Goal: Task Accomplishment & Management: Use online tool/utility

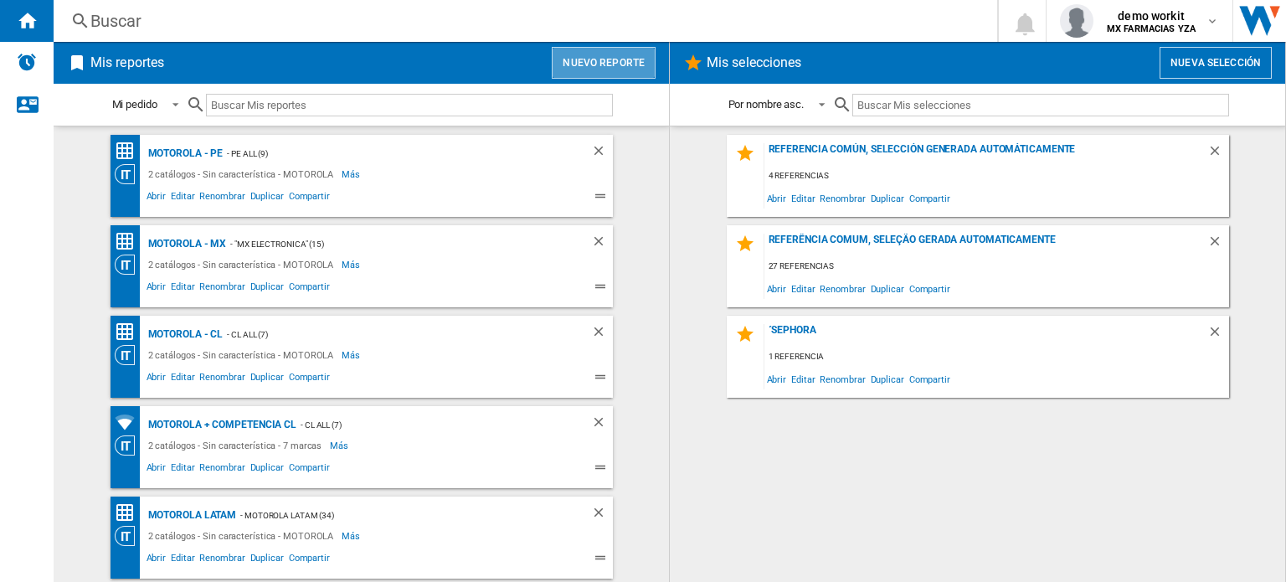
click at [609, 67] on button "Nuevo reporte" at bounding box center [604, 63] width 104 height 32
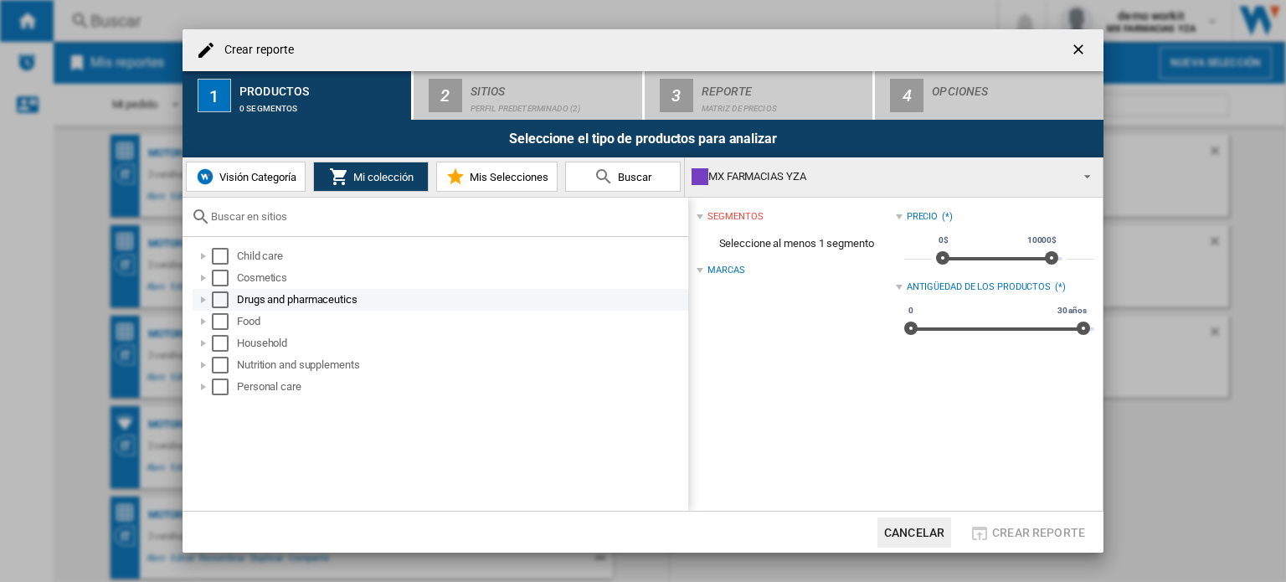
click at [222, 296] on div "Select" at bounding box center [220, 299] width 17 height 17
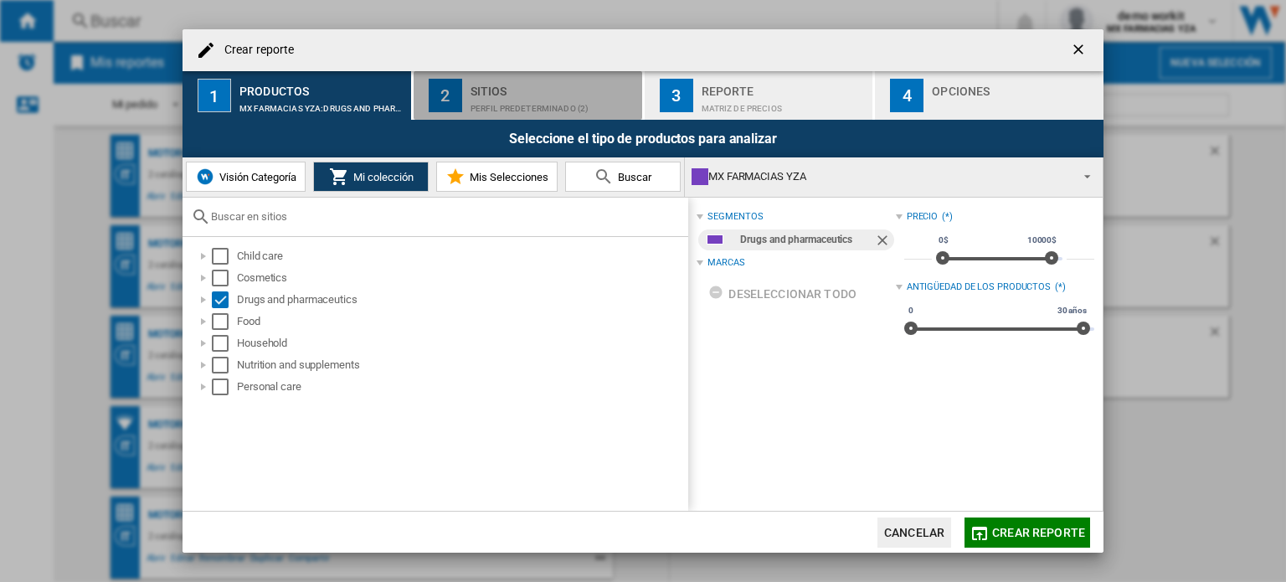
click at [560, 87] on div "Sitios" at bounding box center [552, 87] width 165 height 18
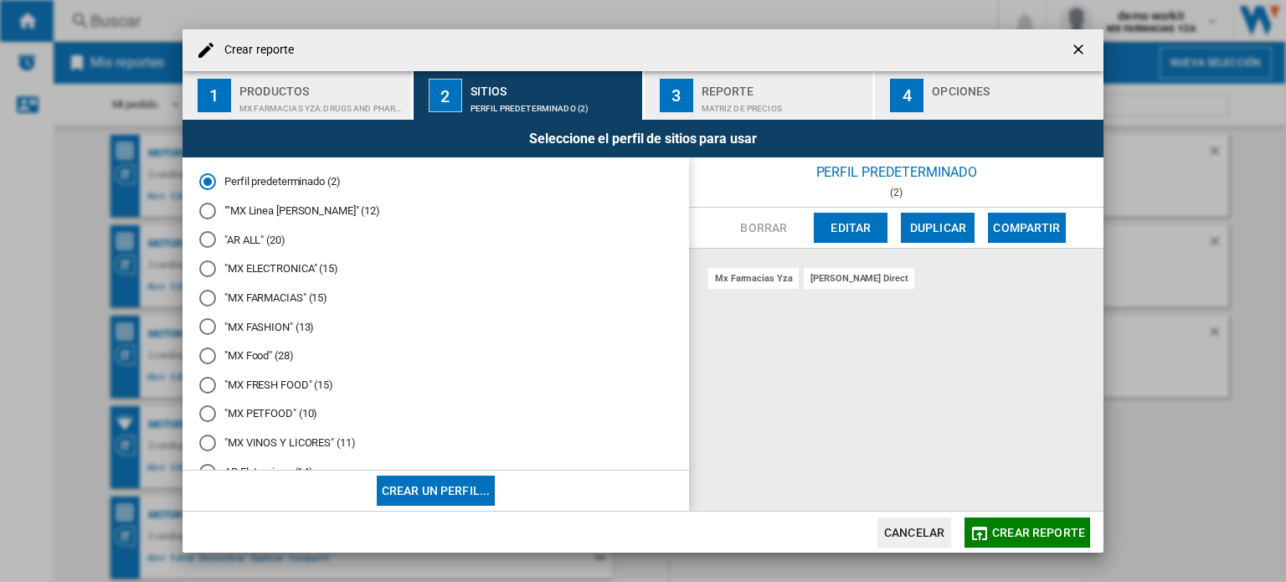
click at [261, 297] on md-radio-button ""MX FARMACIAS" (15)" at bounding box center [435, 298] width 473 height 16
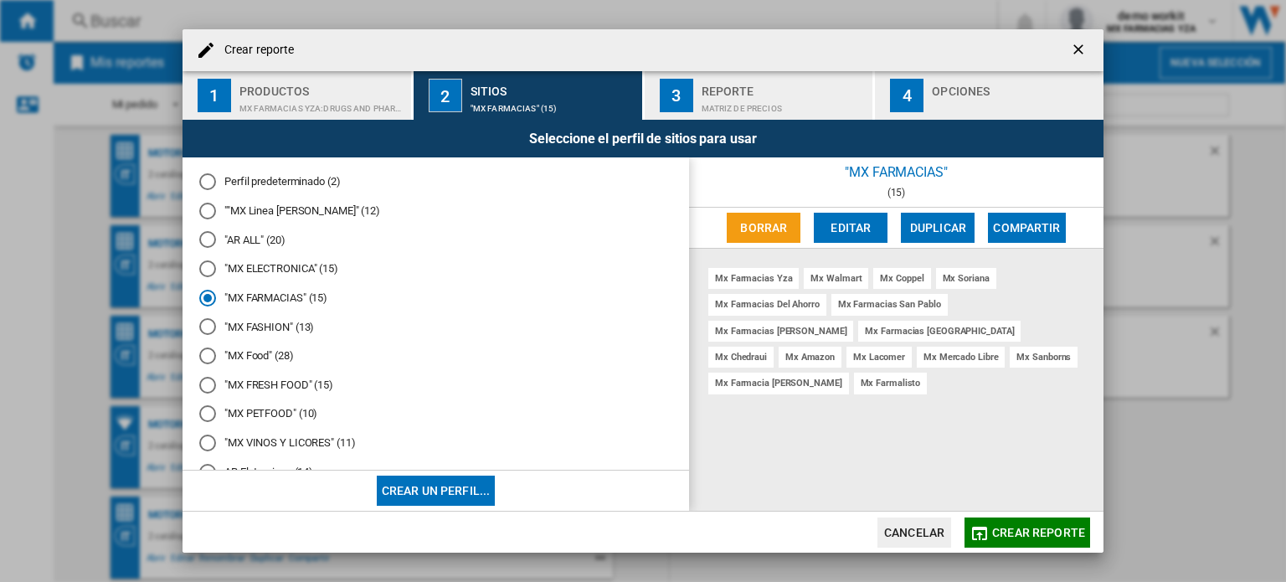
click at [1026, 519] on button "Crear reporte" at bounding box center [1027, 532] width 126 height 30
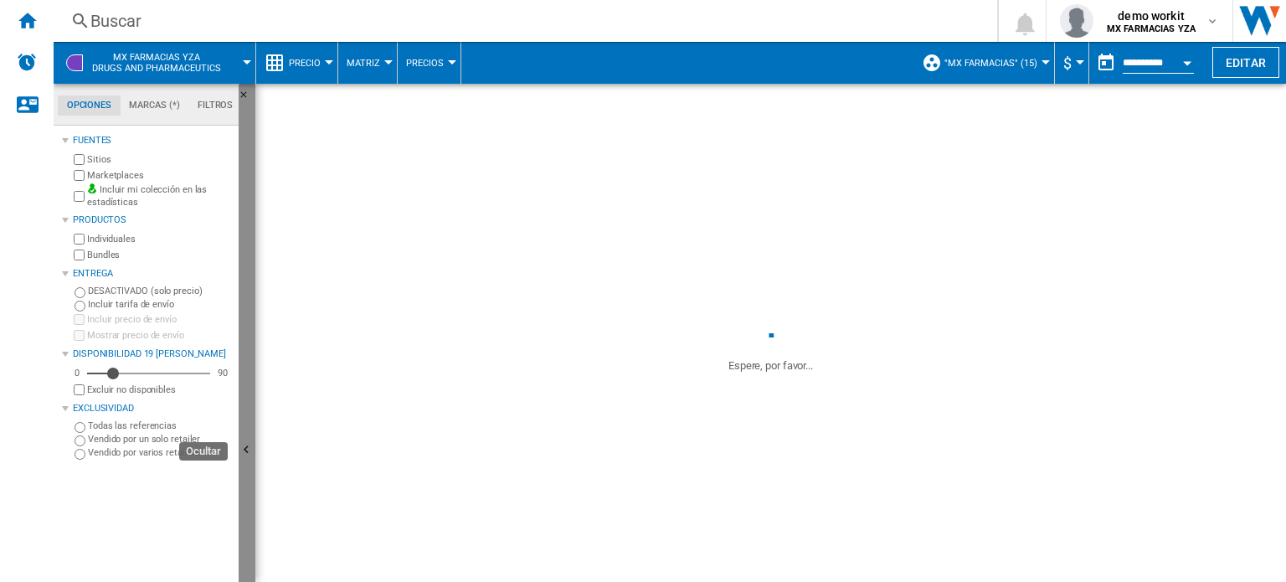
click at [248, 408] on button "Ocultar" at bounding box center [247, 451] width 17 height 734
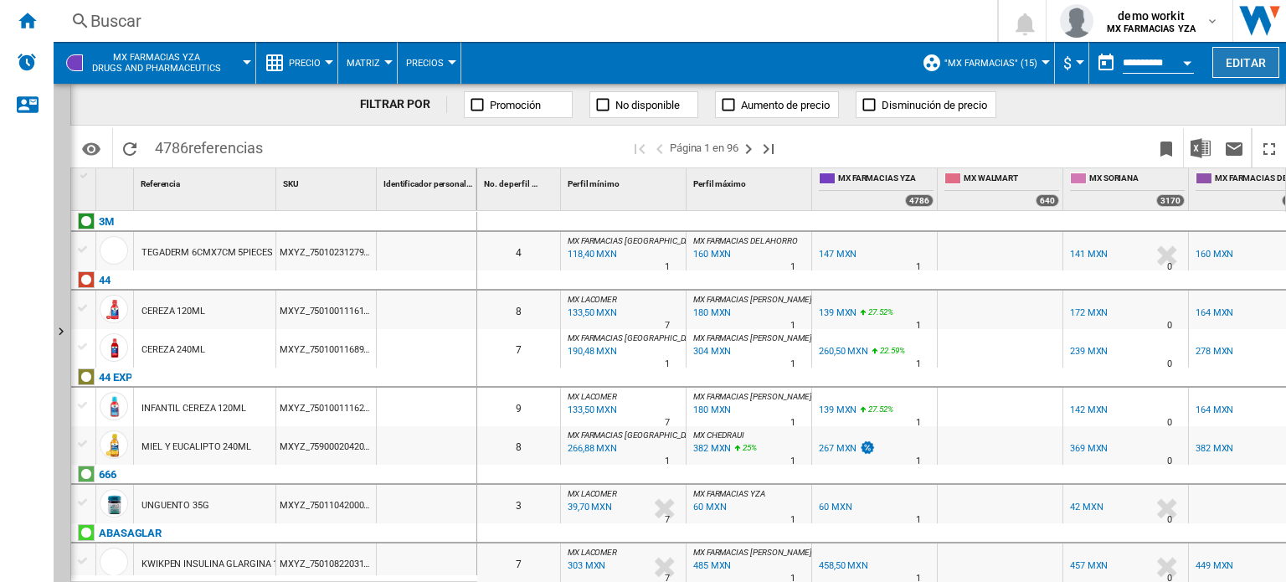
click at [1236, 58] on button "Editar" at bounding box center [1245, 62] width 67 height 31
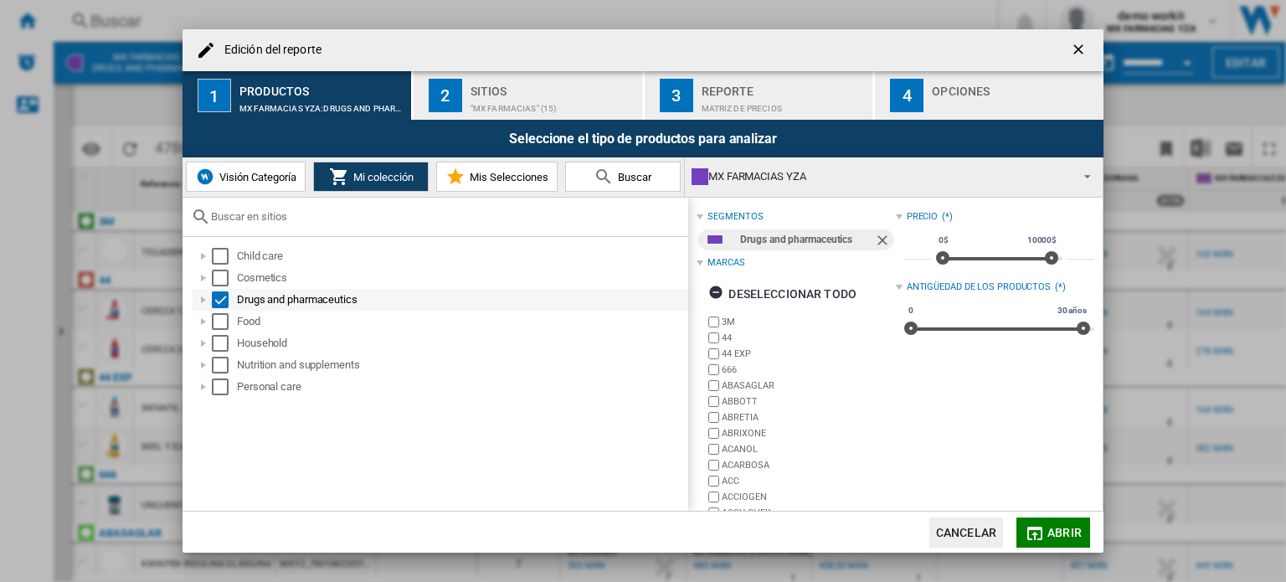
click at [201, 301] on div "Edición del ..." at bounding box center [203, 299] width 17 height 17
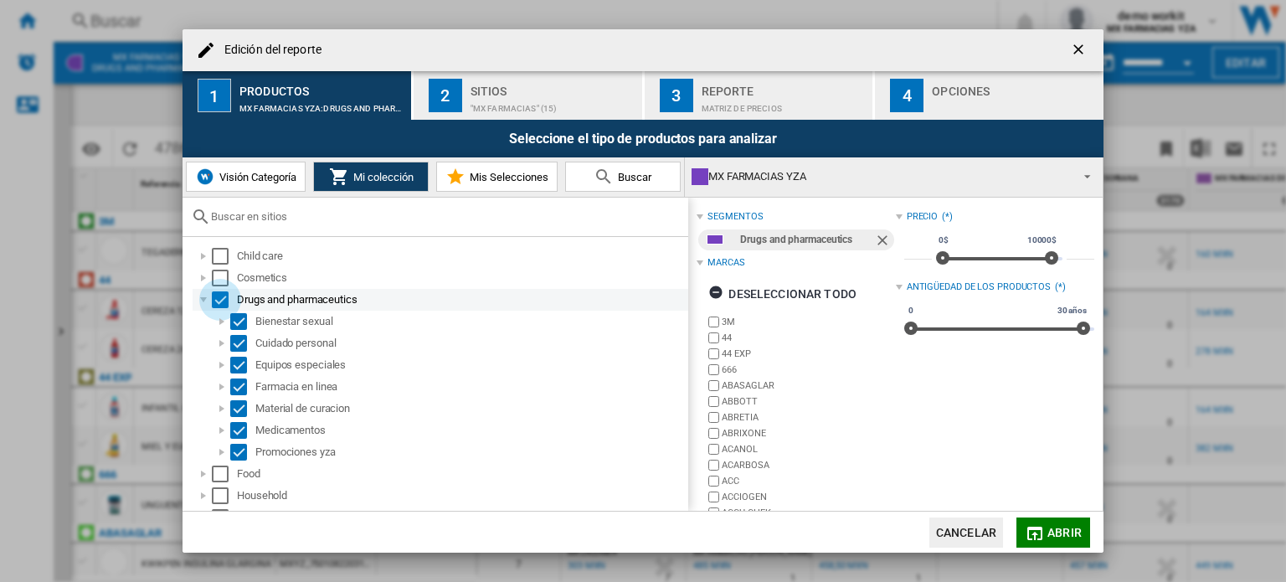
click at [226, 305] on div "Select" at bounding box center [220, 299] width 17 height 17
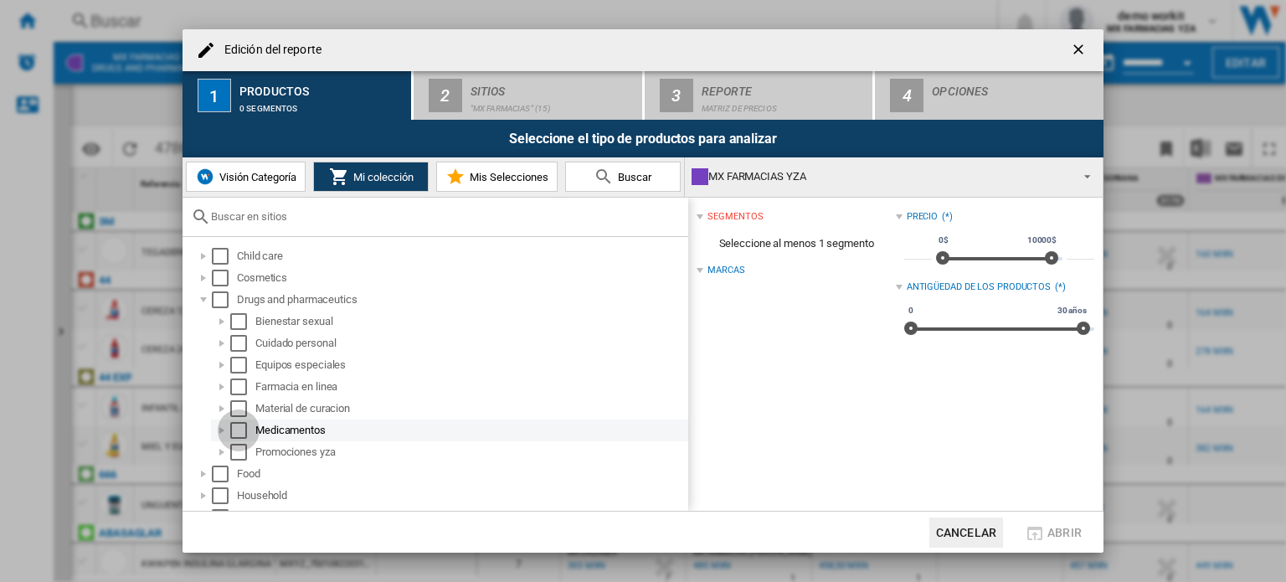
click at [234, 431] on div "Select" at bounding box center [238, 430] width 17 height 17
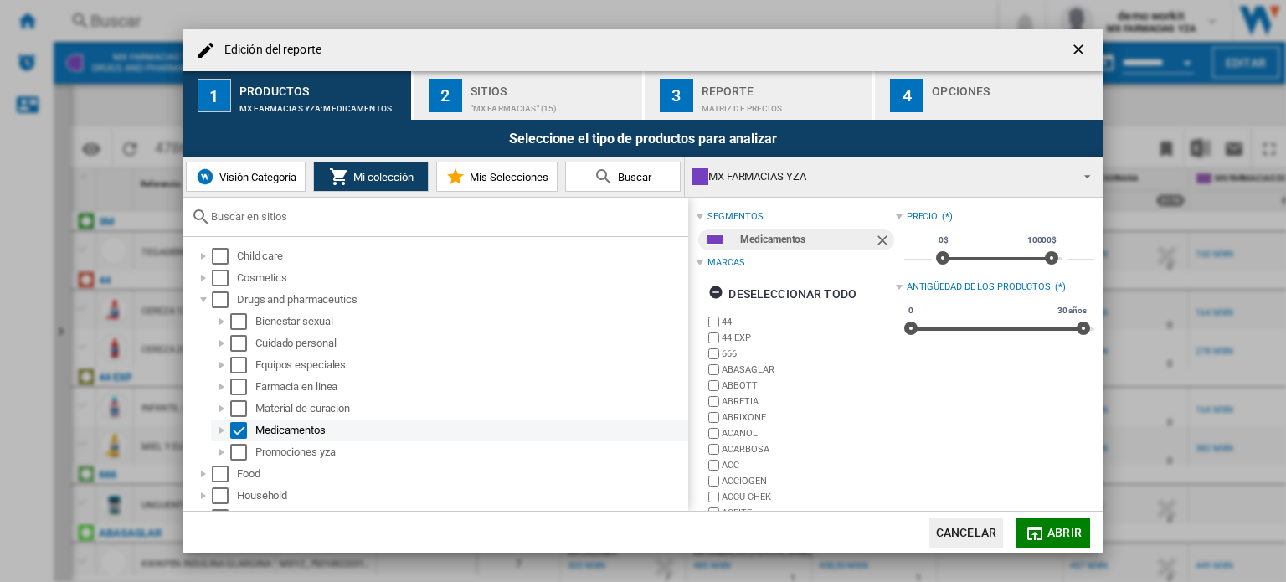
click at [221, 434] on div "Edición del ..." at bounding box center [221, 430] width 17 height 17
click at [240, 434] on div "Select" at bounding box center [238, 430] width 17 height 17
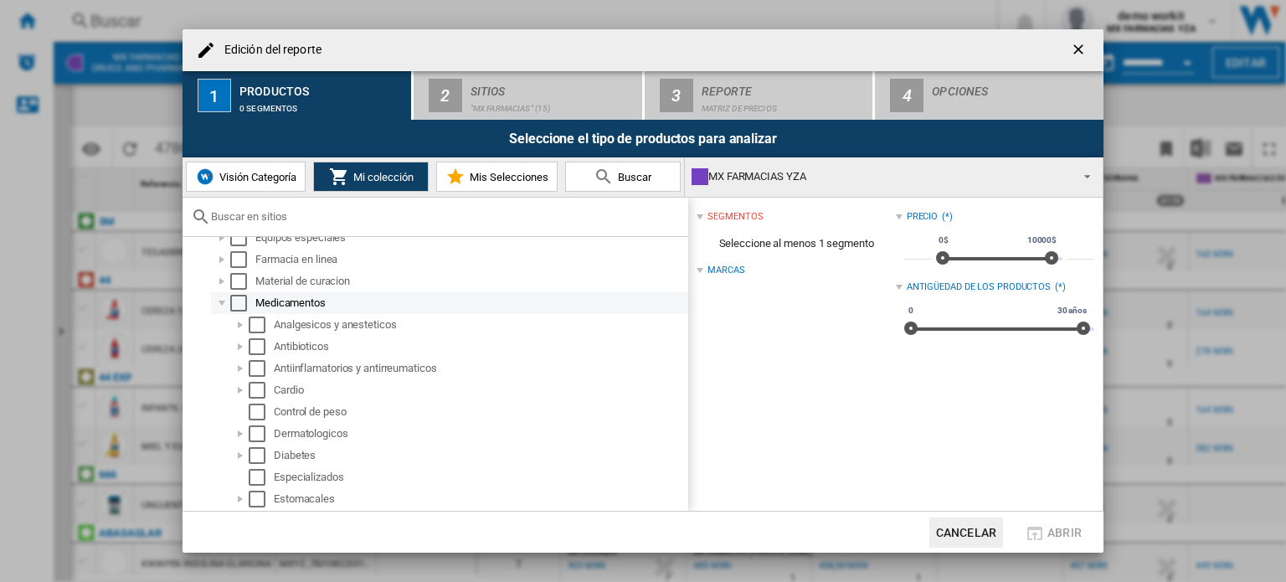
scroll to position [151, 0]
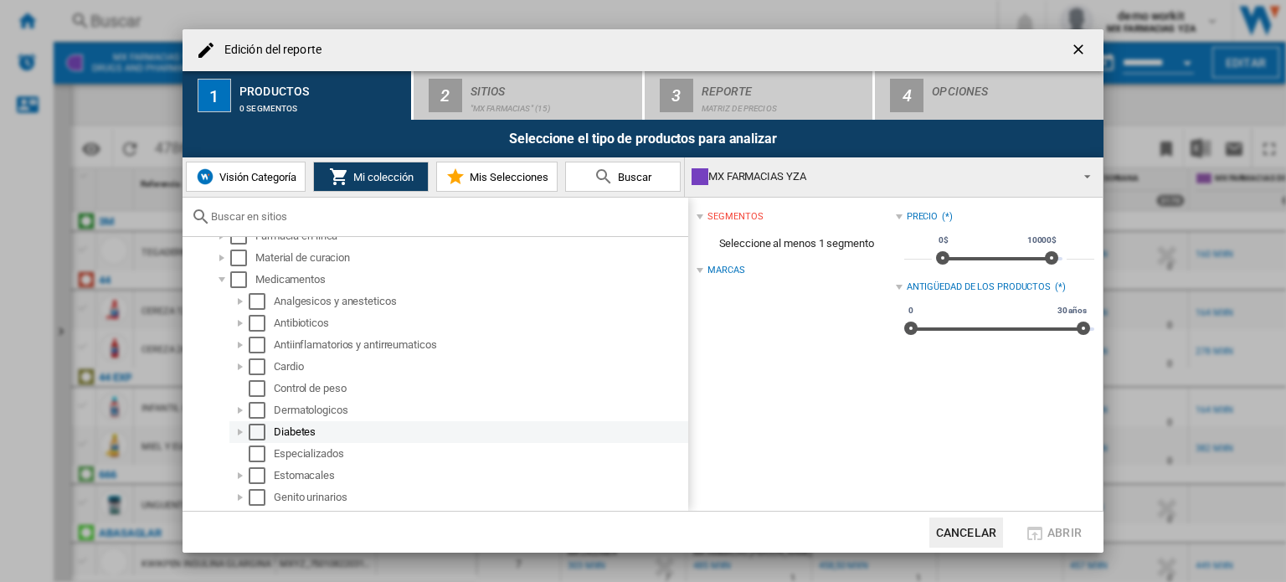
click at [255, 431] on div "Select" at bounding box center [257, 432] width 17 height 17
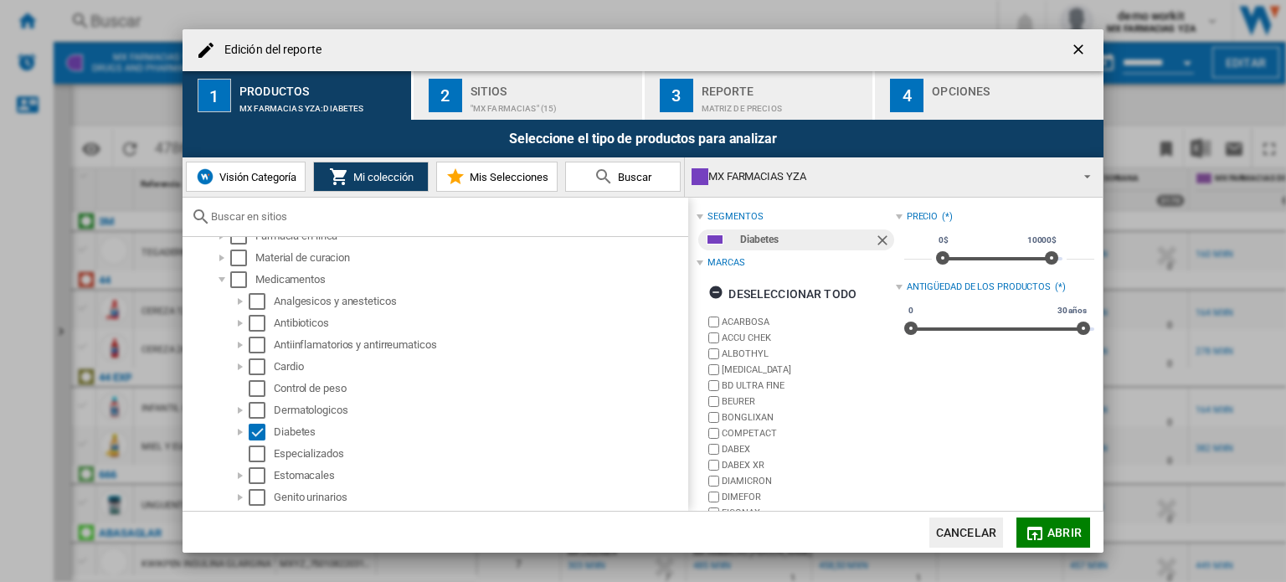
scroll to position [77, 0]
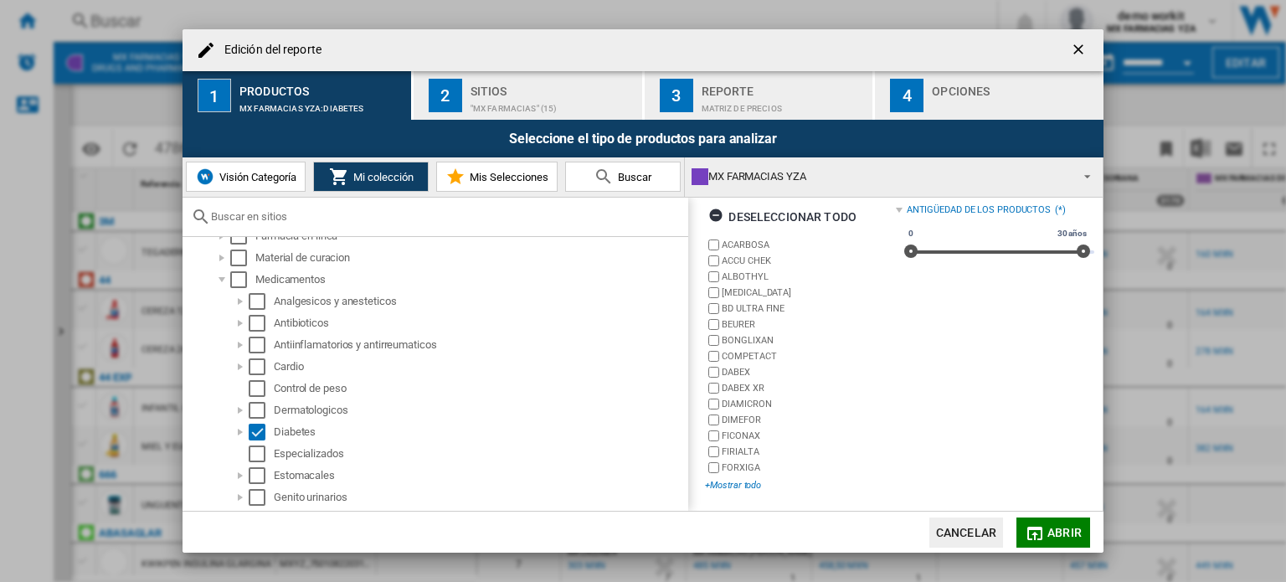
click at [733, 481] on div "+Mostrar todo" at bounding box center [800, 485] width 190 height 13
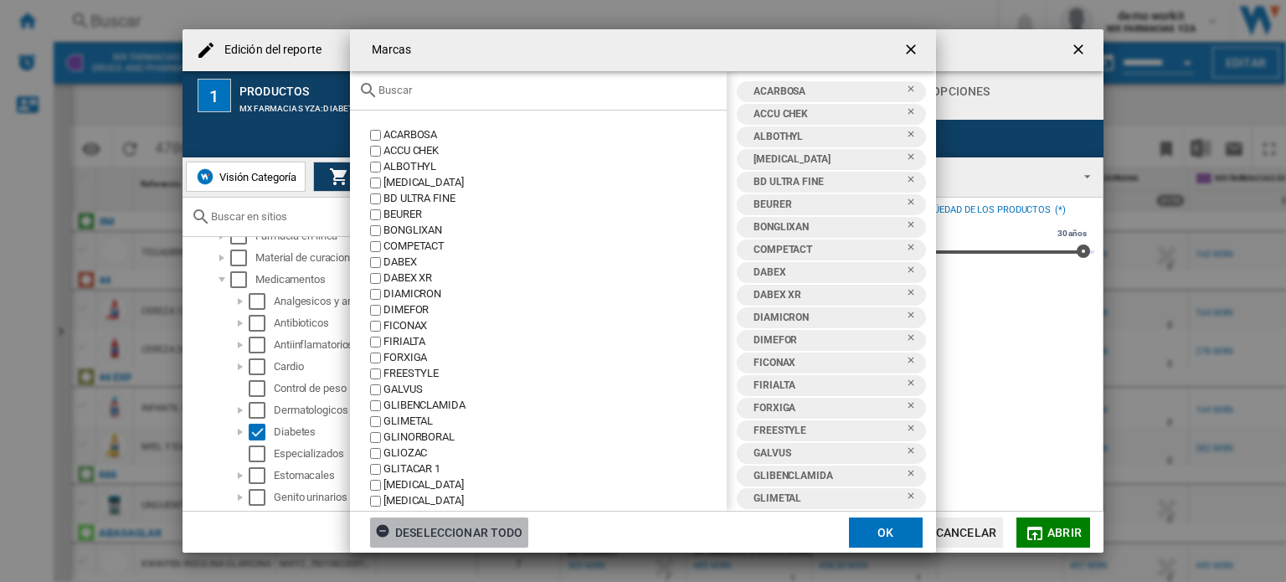
click at [496, 530] on div "Deseleccionar todo" at bounding box center [449, 532] width 148 height 30
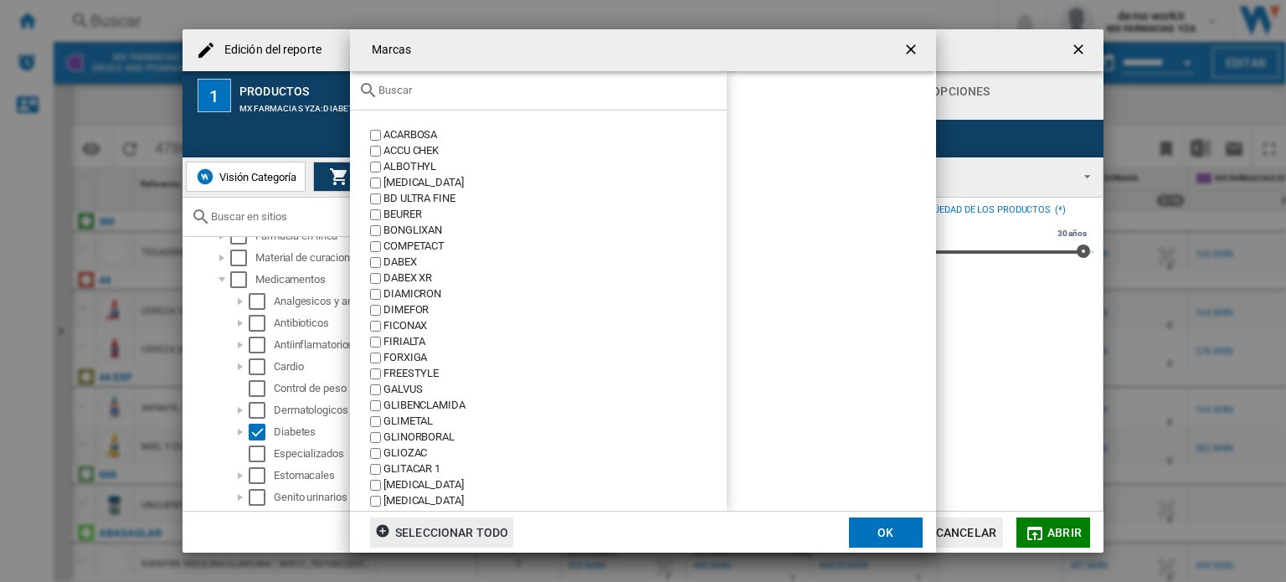
click at [419, 91] on input "text" at bounding box center [548, 90] width 340 height 13
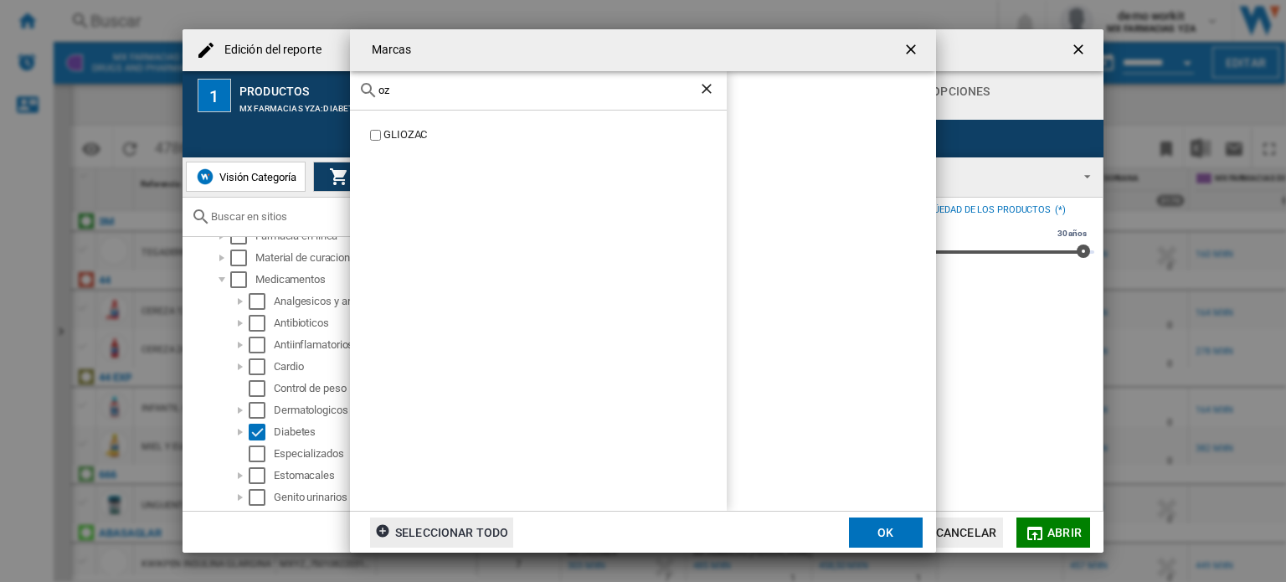
type input "o"
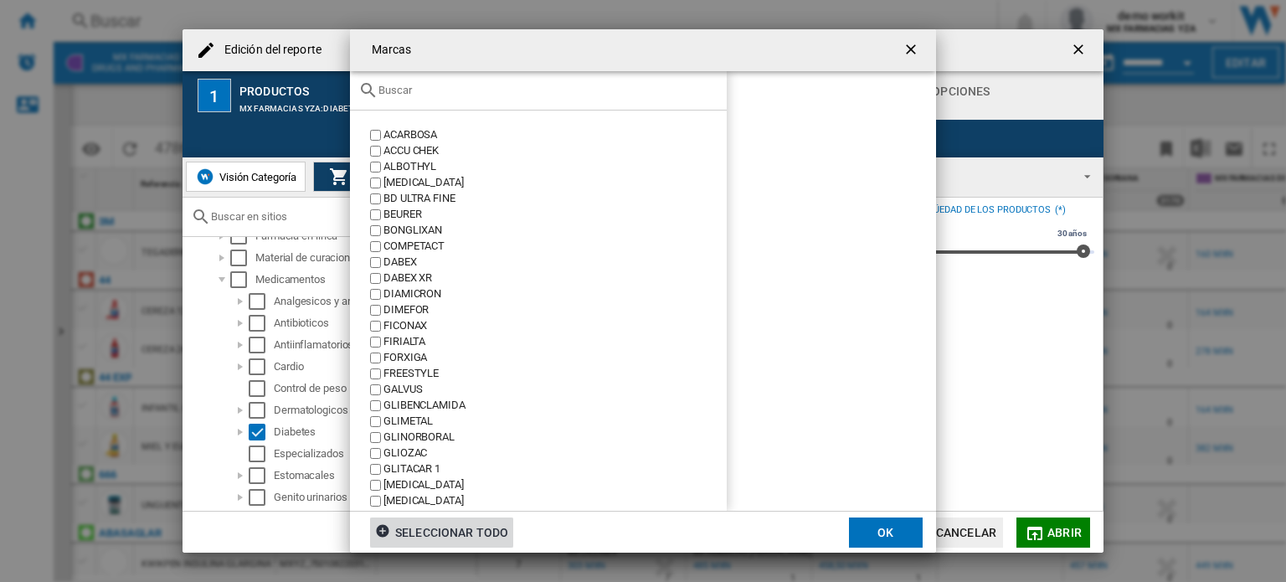
click at [387, 522] on div "Seleccionar todo" at bounding box center [441, 532] width 133 height 30
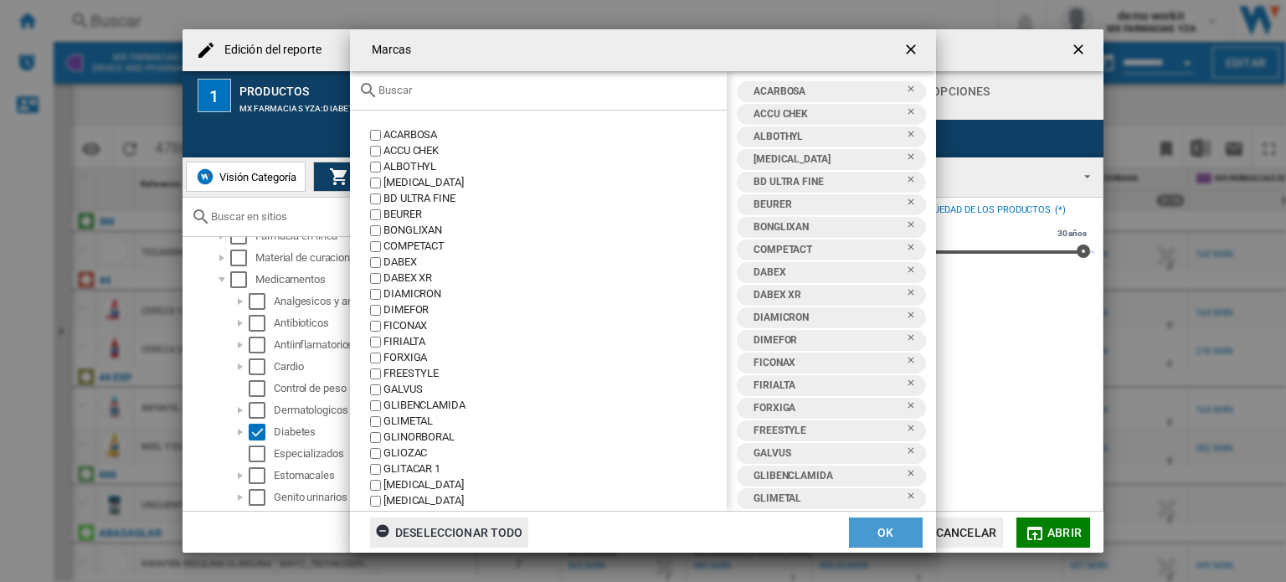
click at [892, 532] on button "OK" at bounding box center [886, 532] width 74 height 30
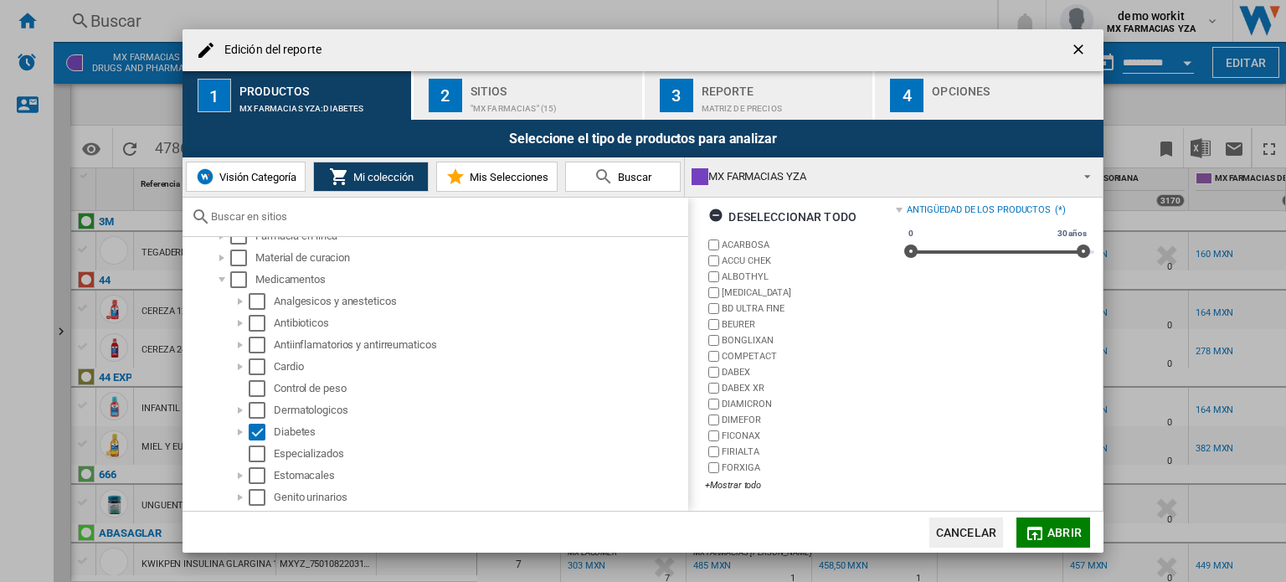
click at [1088, 529] on button "Abrir" at bounding box center [1053, 532] width 74 height 30
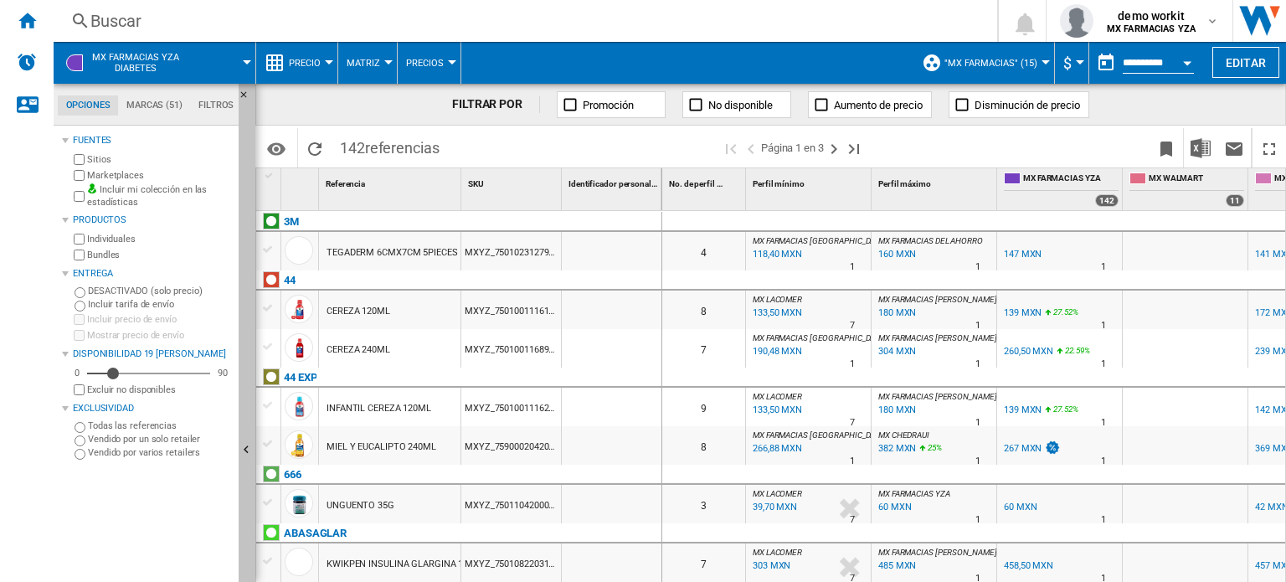
click at [243, 352] on button "Ocultar" at bounding box center [247, 451] width 17 height 734
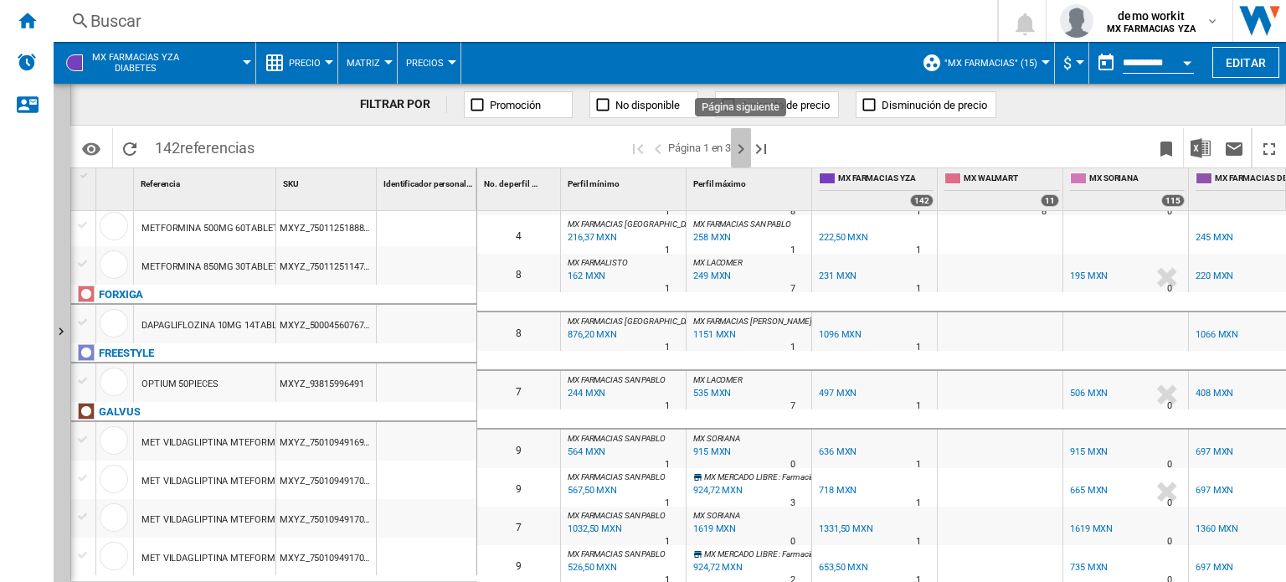
click at [737, 155] on ng-md-icon "Página siguiente" at bounding box center [741, 149] width 20 height 20
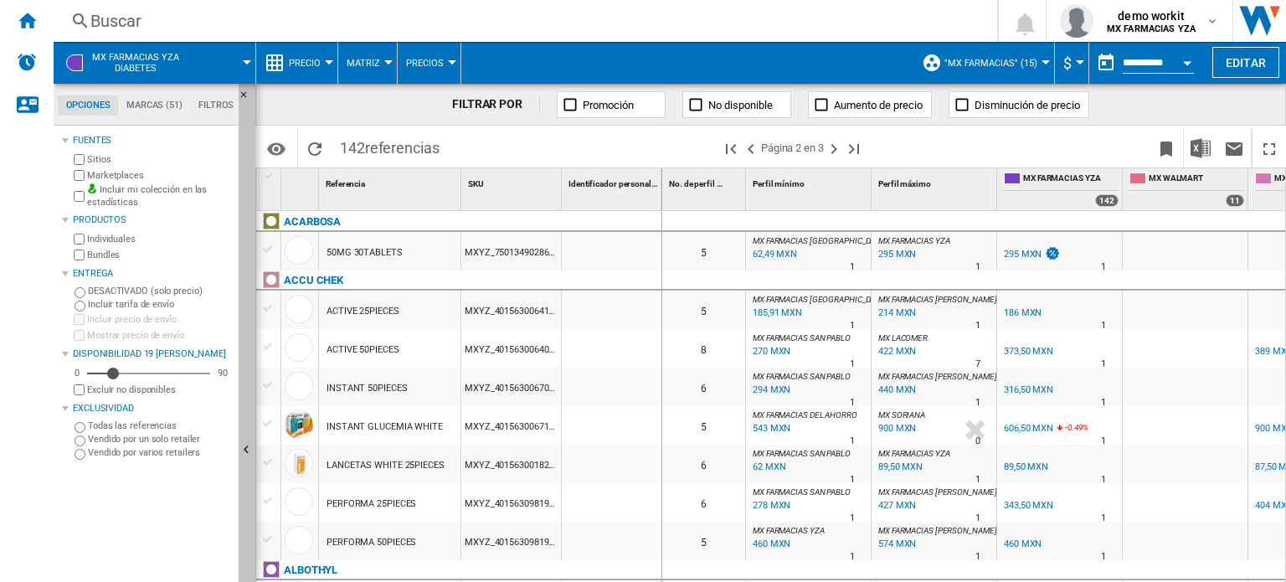
click at [248, 438] on button "Ocultar" at bounding box center [247, 451] width 17 height 734
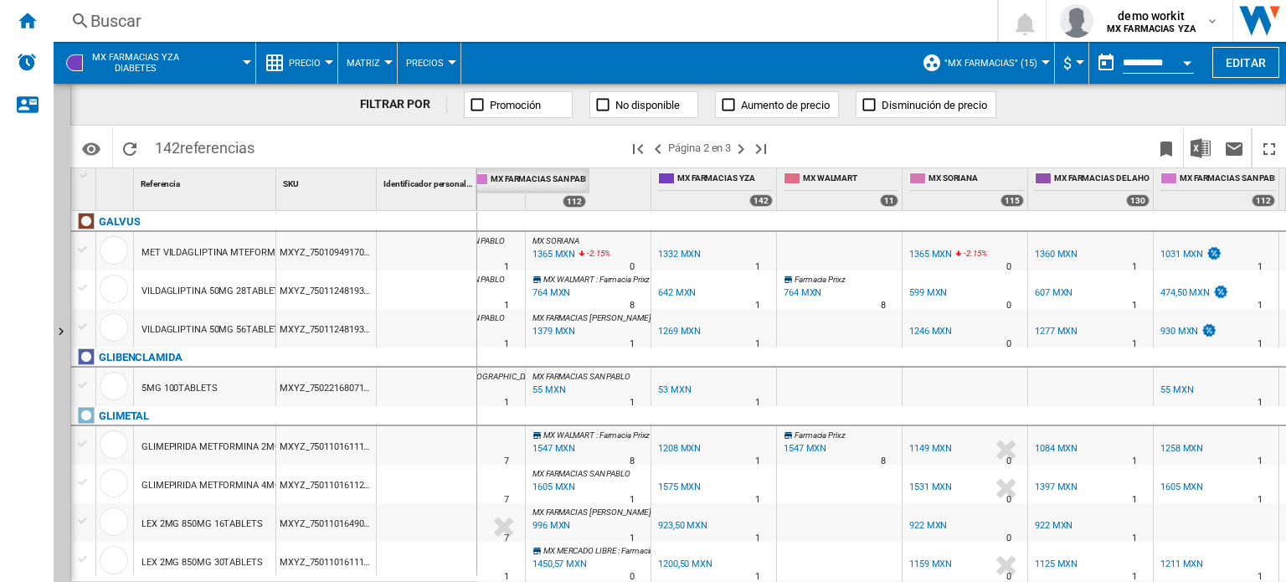
scroll to position [0, 47]
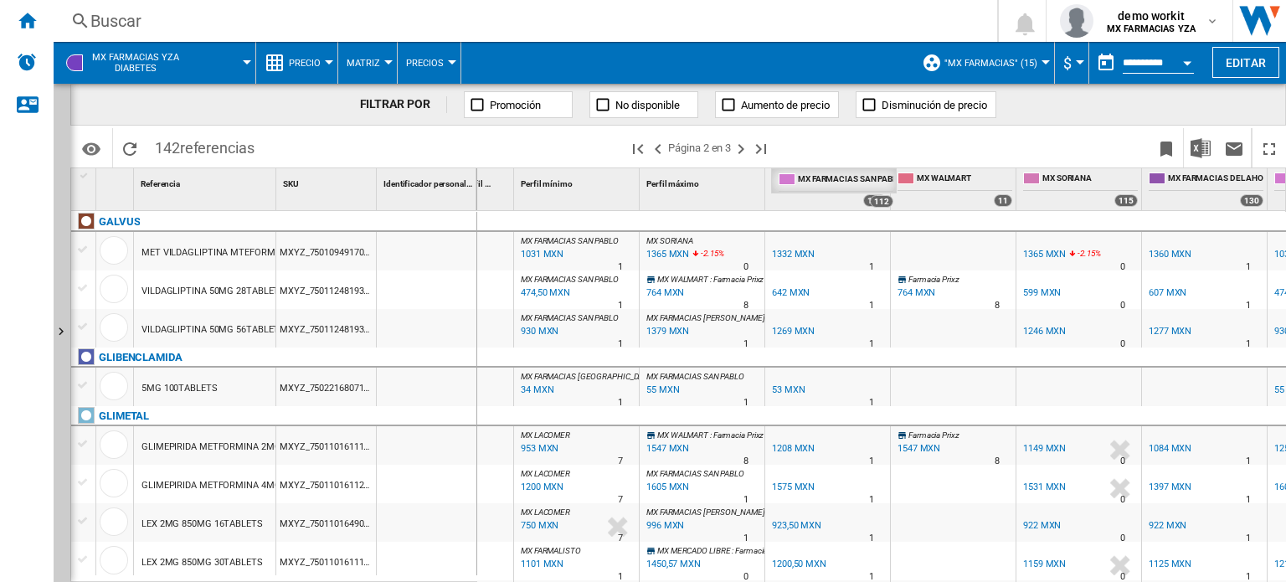
drag, startPoint x: 1018, startPoint y: 180, endPoint x: 479, endPoint y: 169, distance: 539.3
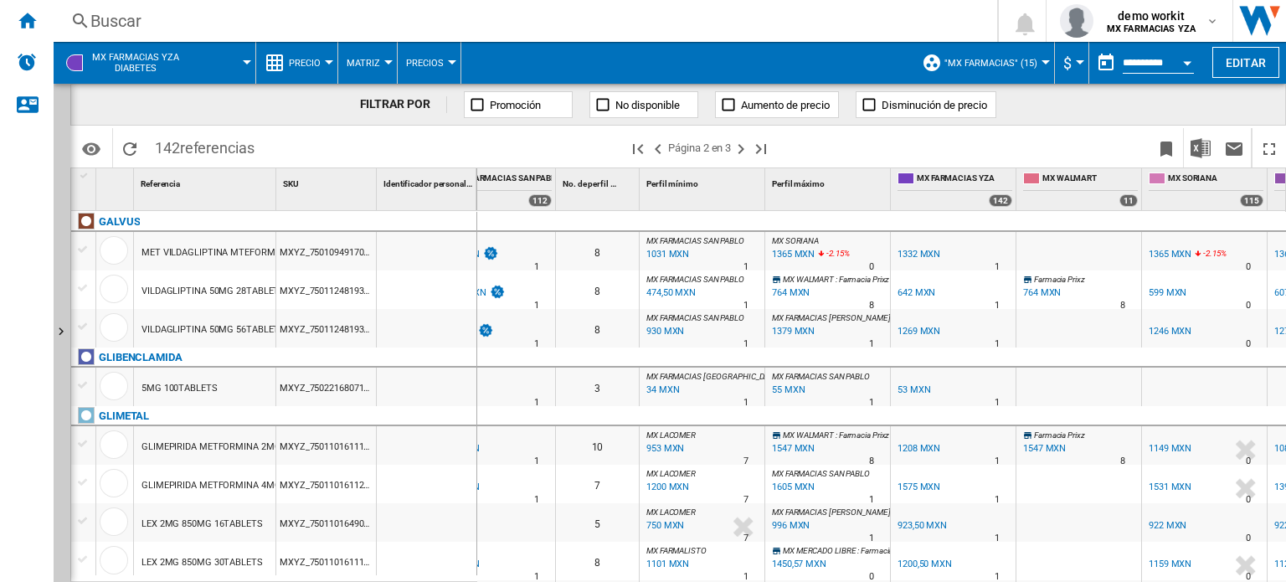
scroll to position [0, 0]
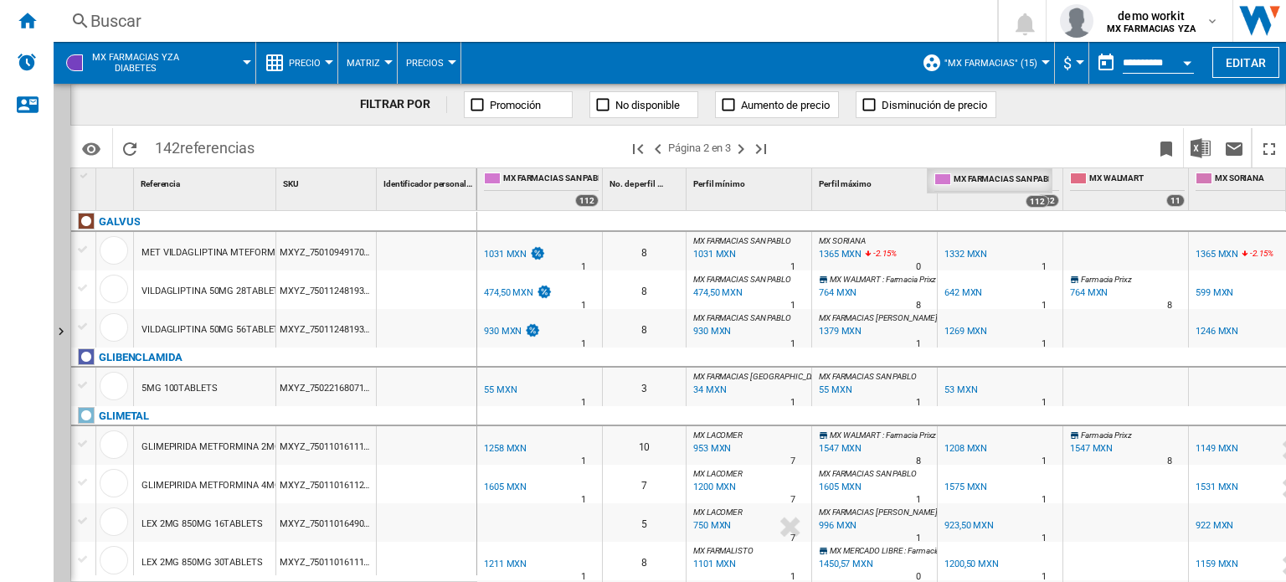
drag, startPoint x: 532, startPoint y: 194, endPoint x: 982, endPoint y: 200, distance: 449.6
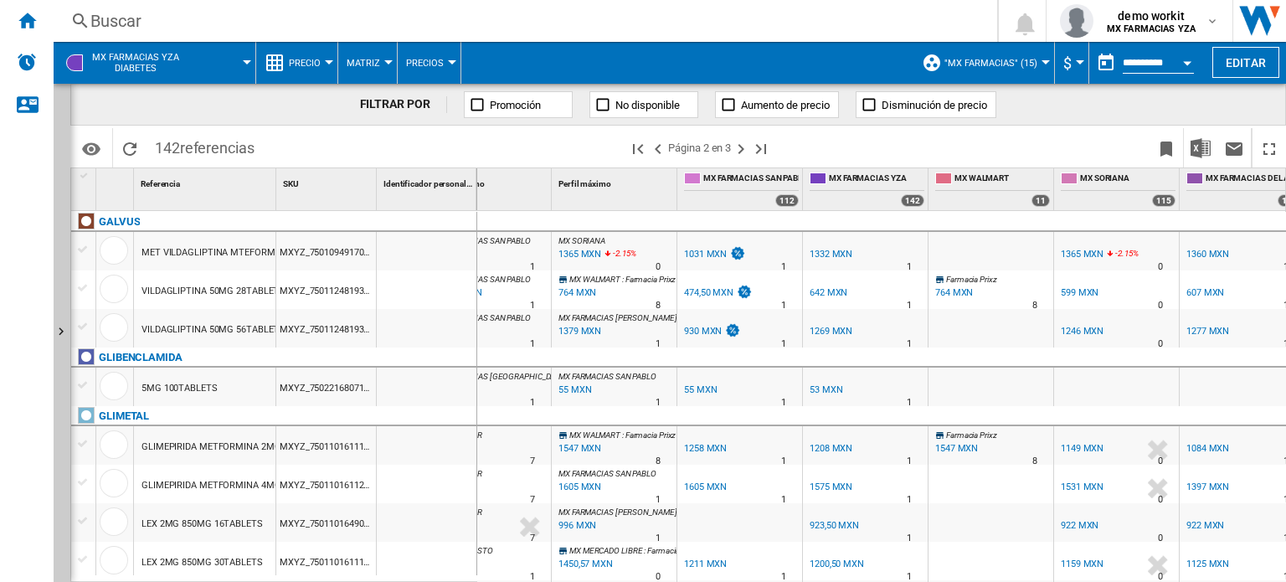
scroll to position [0, 220]
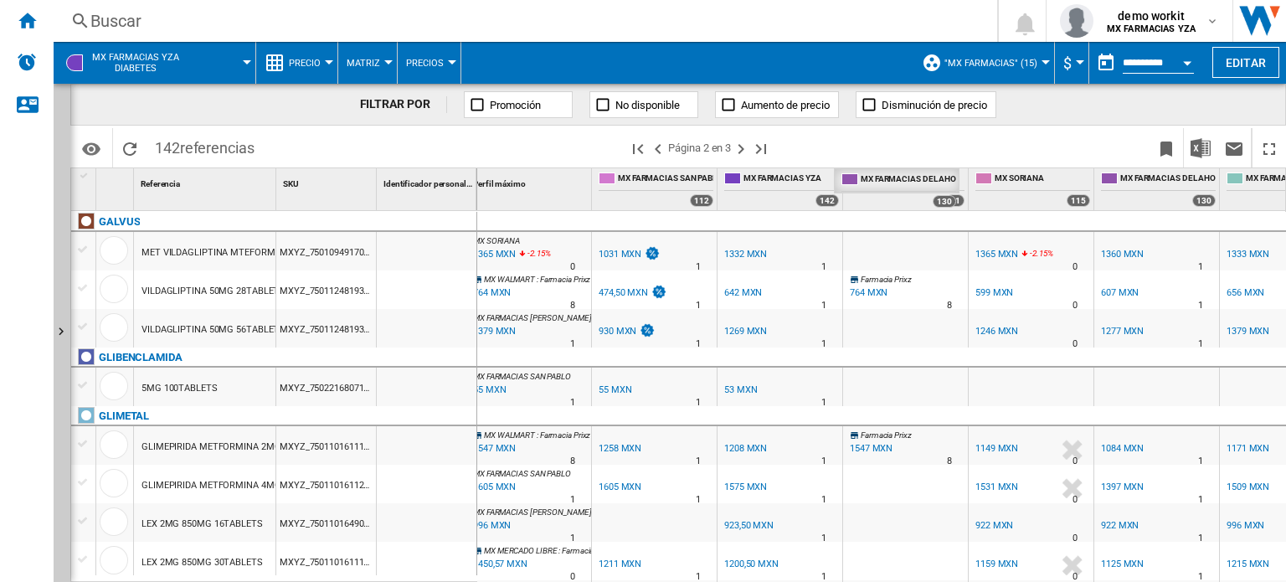
drag, startPoint x: 1175, startPoint y: 181, endPoint x: 917, endPoint y: 177, distance: 258.7
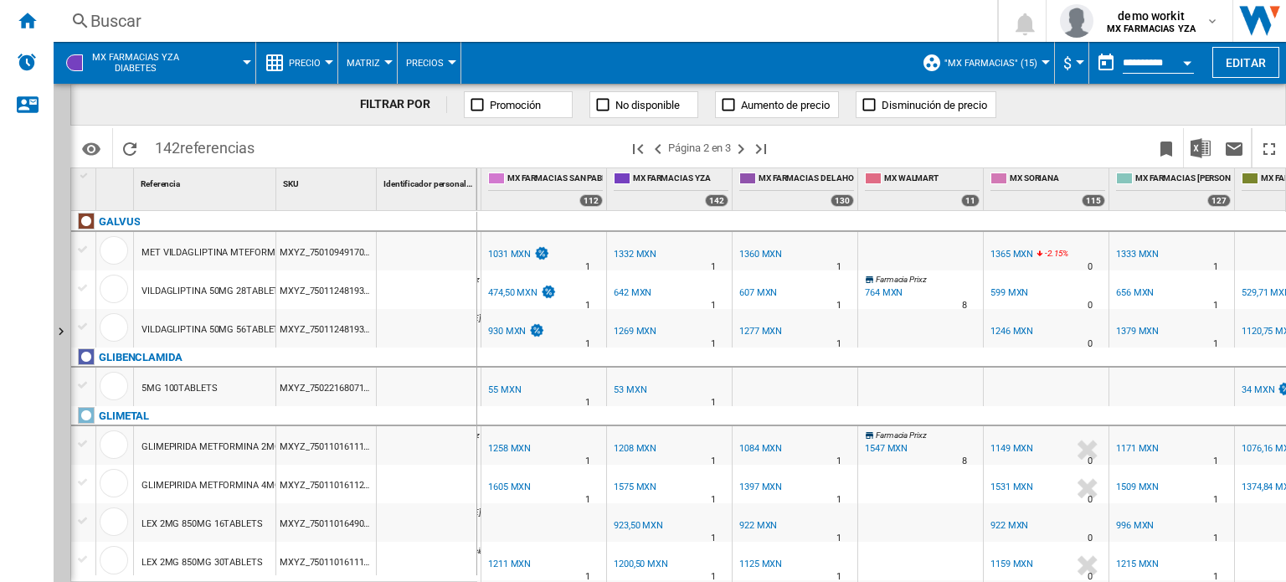
scroll to position [0, 0]
drag, startPoint x: 1196, startPoint y: 171, endPoint x: 898, endPoint y: 183, distance: 297.4
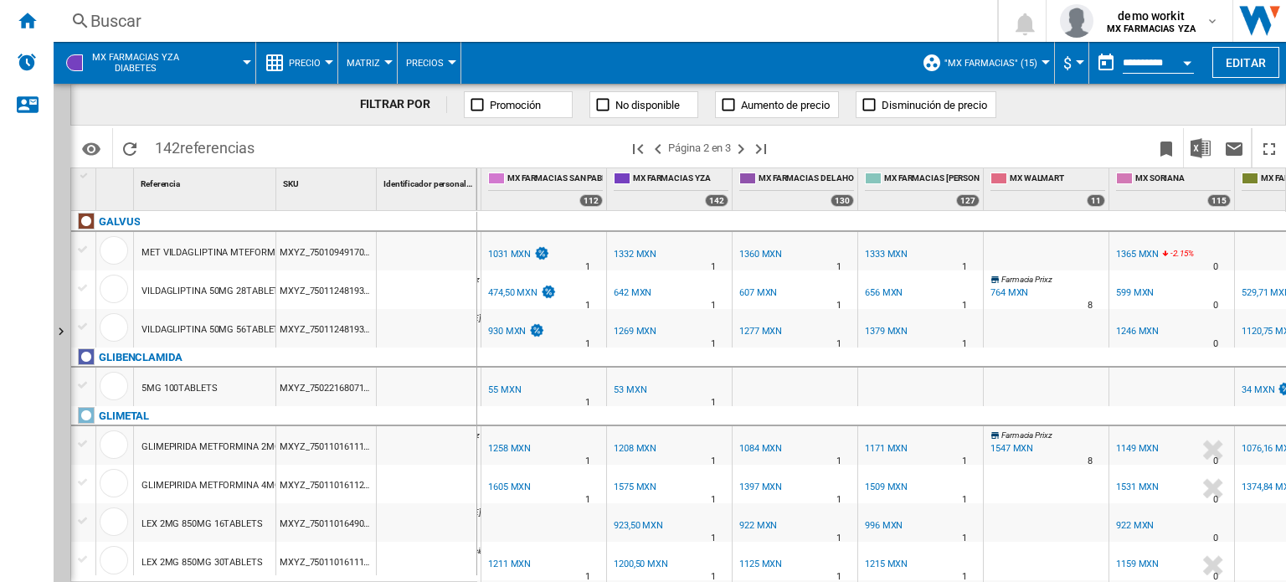
scroll to position [0, 47]
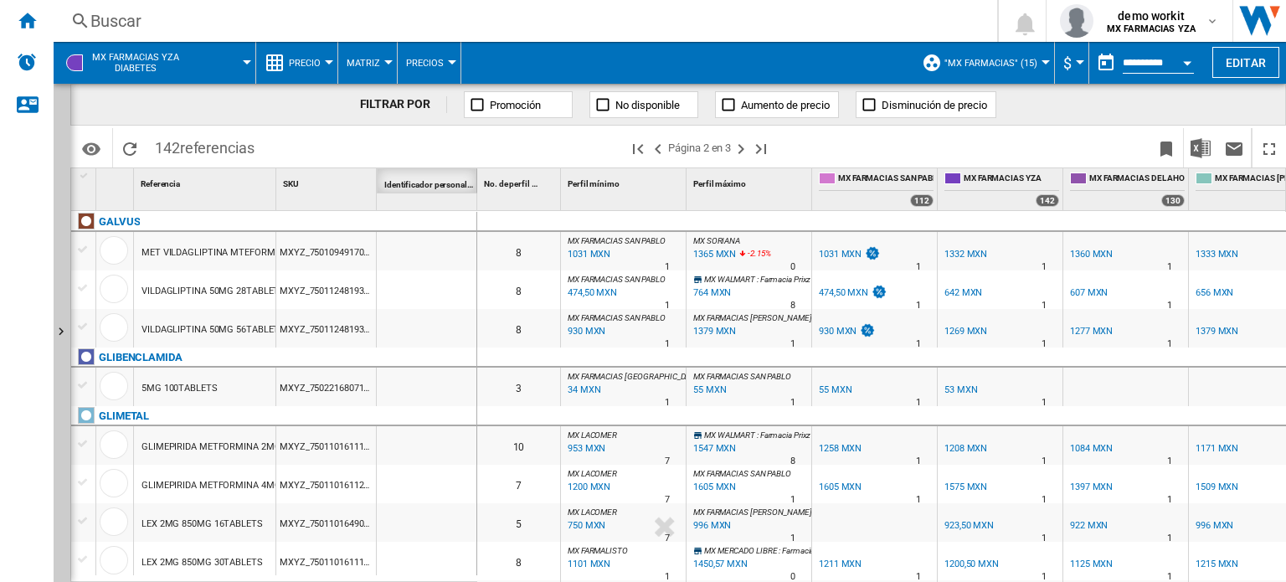
drag, startPoint x: 470, startPoint y: 183, endPoint x: 440, endPoint y: 188, distance: 30.4
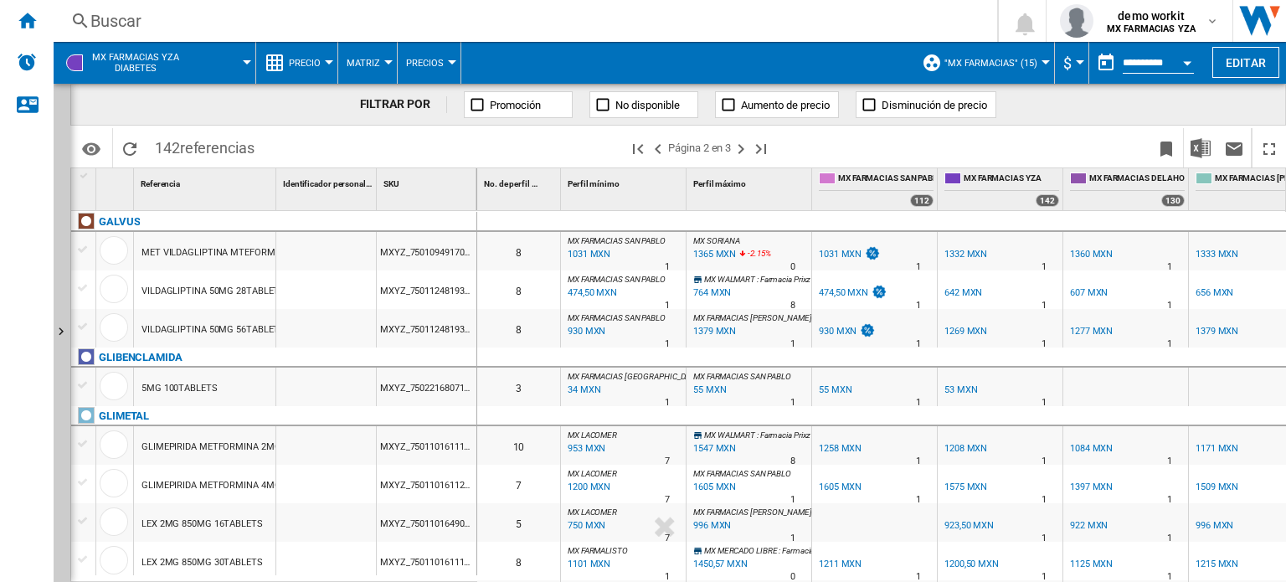
click at [345, 176] on div "Identificador personalizado 1" at bounding box center [328, 181] width 96 height 26
drag, startPoint x: 393, startPoint y: 184, endPoint x: 333, endPoint y: 187, distance: 59.5
click at [333, 187] on div "1 Referencia 1 Identificador personalizado 1 SKU 1 SKU 1" at bounding box center [274, 189] width 406 height 42
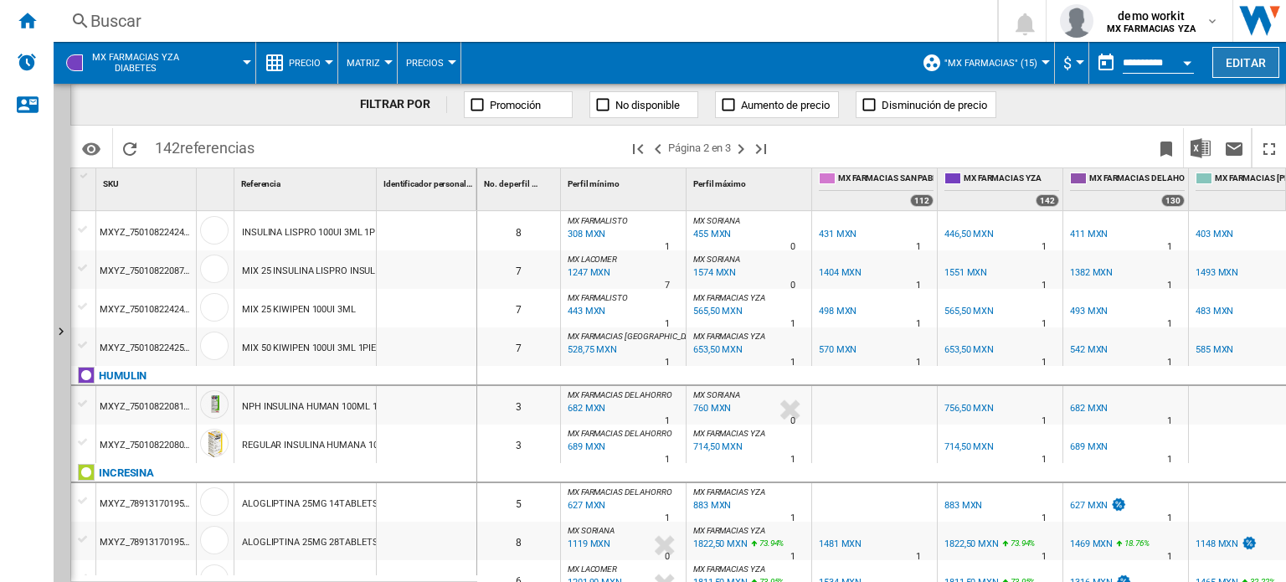
click at [1250, 54] on button "Editar" at bounding box center [1245, 62] width 67 height 31
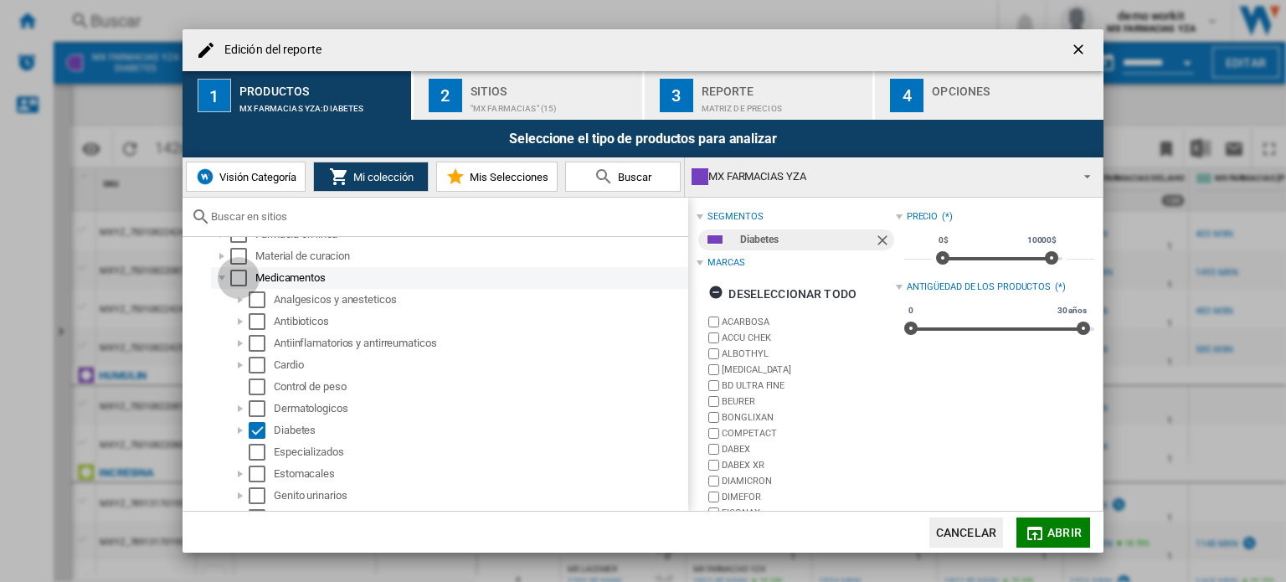
click at [235, 280] on div "Select" at bounding box center [238, 278] width 17 height 17
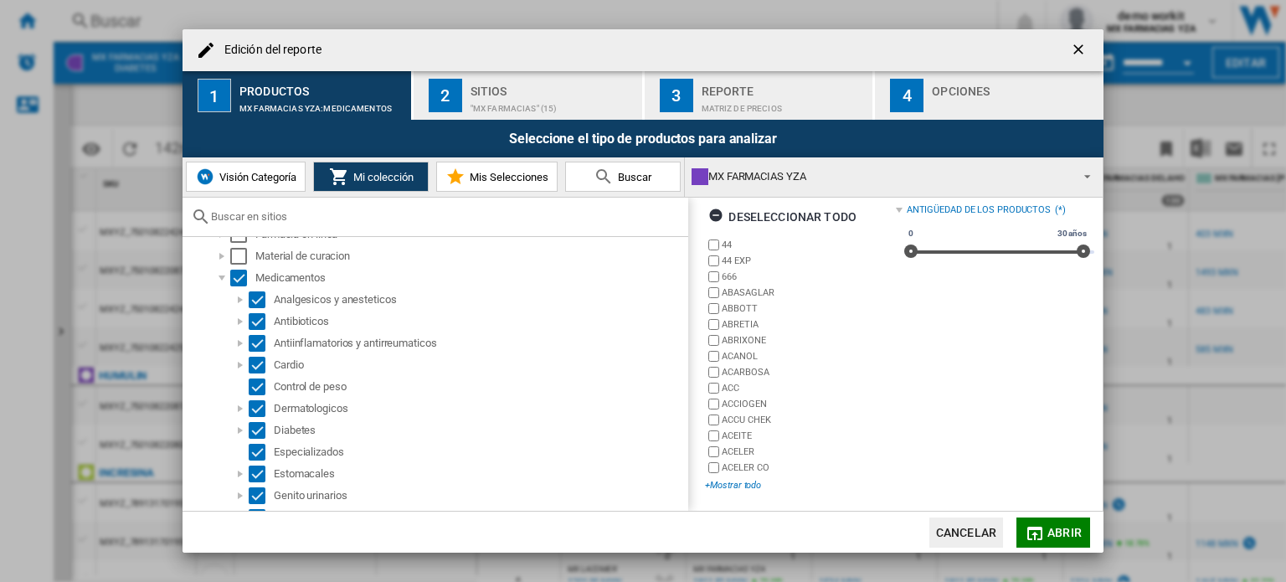
click at [748, 480] on div "+Mostrar todo" at bounding box center [800, 485] width 190 height 13
click at [237, 278] on div "Select" at bounding box center [238, 278] width 17 height 17
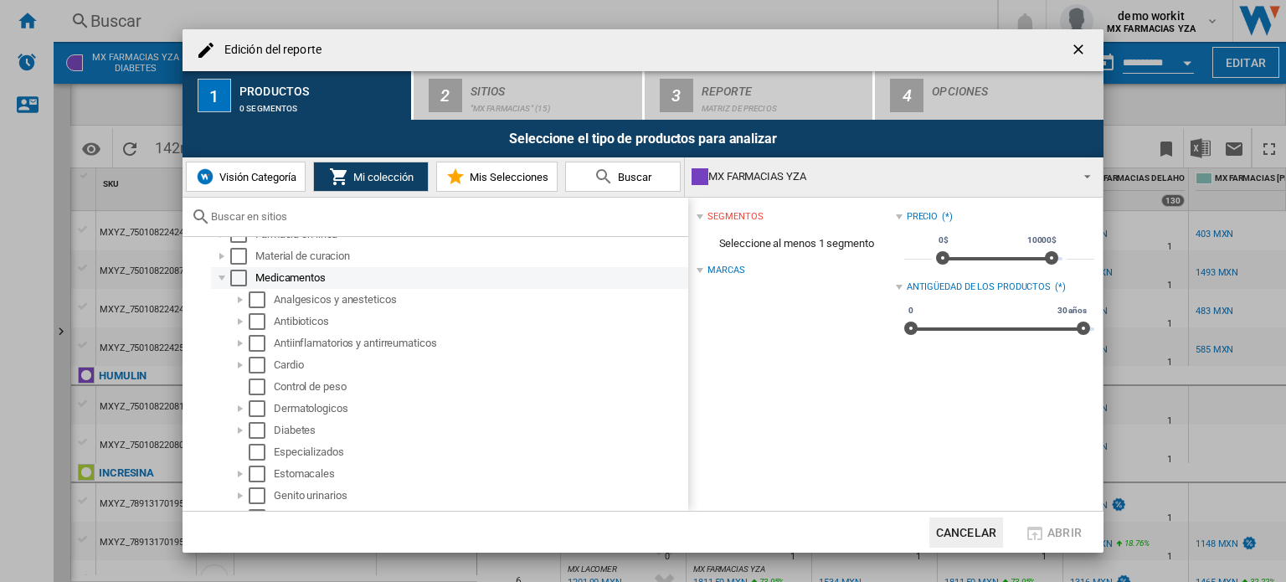
scroll to position [0, 0]
click at [1083, 51] on ng-md-icon "getI18NText('BUTTONS.CLOSE_DIALOG')" at bounding box center [1080, 51] width 20 height 20
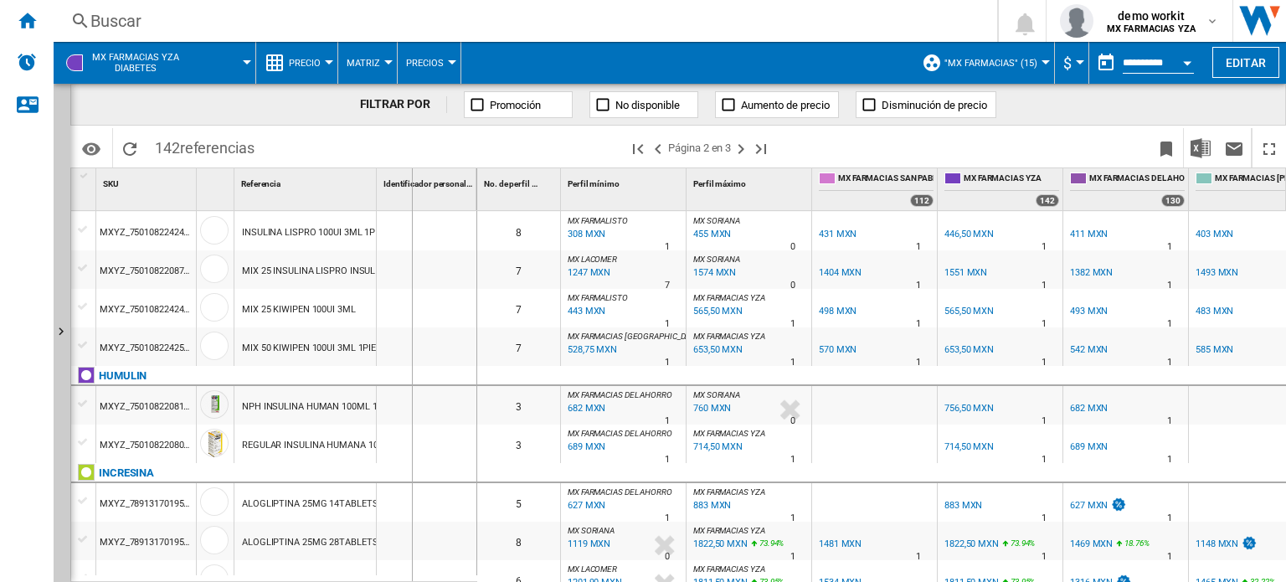
drag, startPoint x: 380, startPoint y: 183, endPoint x: 411, endPoint y: 184, distance: 31.0
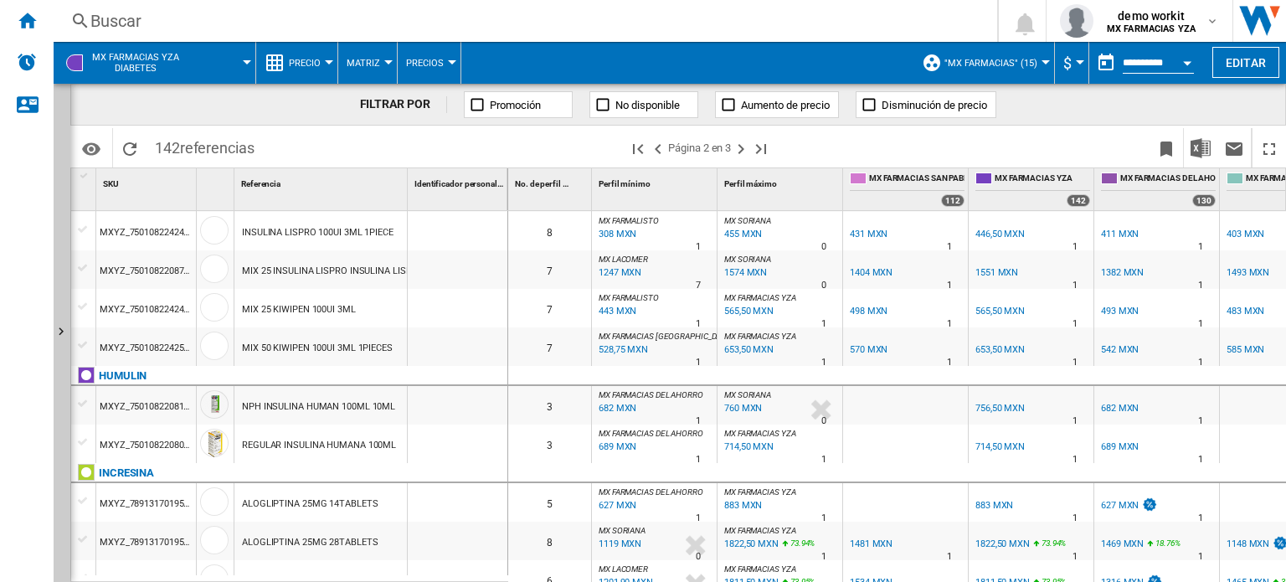
click at [508, 184] on div "No. de perfil 1" at bounding box center [550, 189] width 84 height 42
drag, startPoint x: 506, startPoint y: 183, endPoint x: 439, endPoint y: 194, distance: 68.7
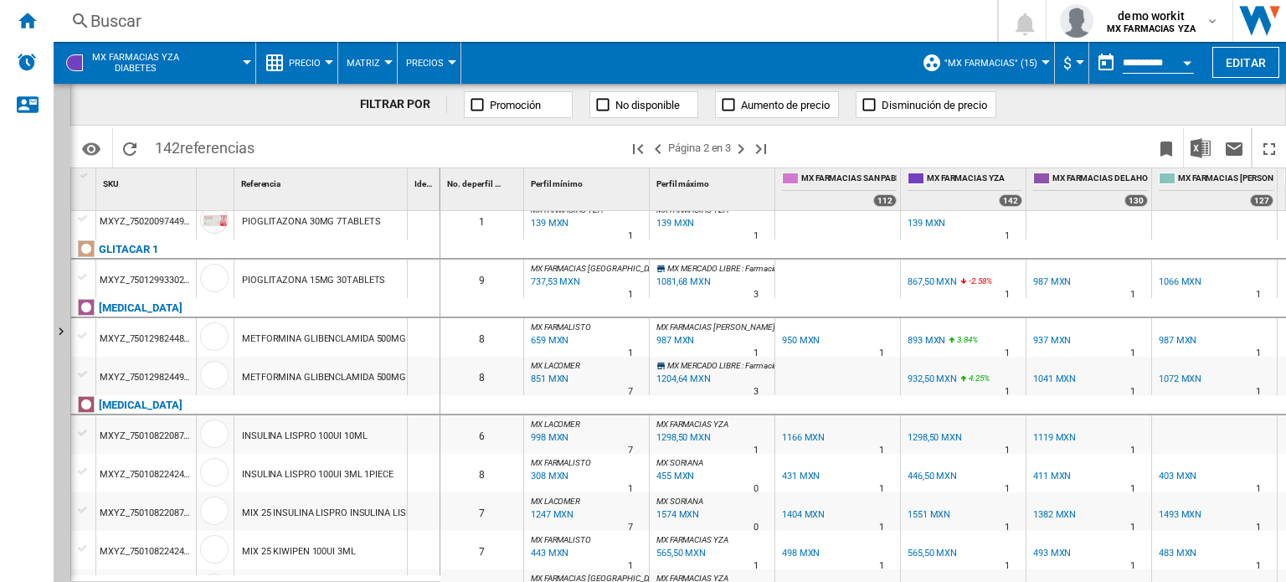
scroll to position [549, 0]
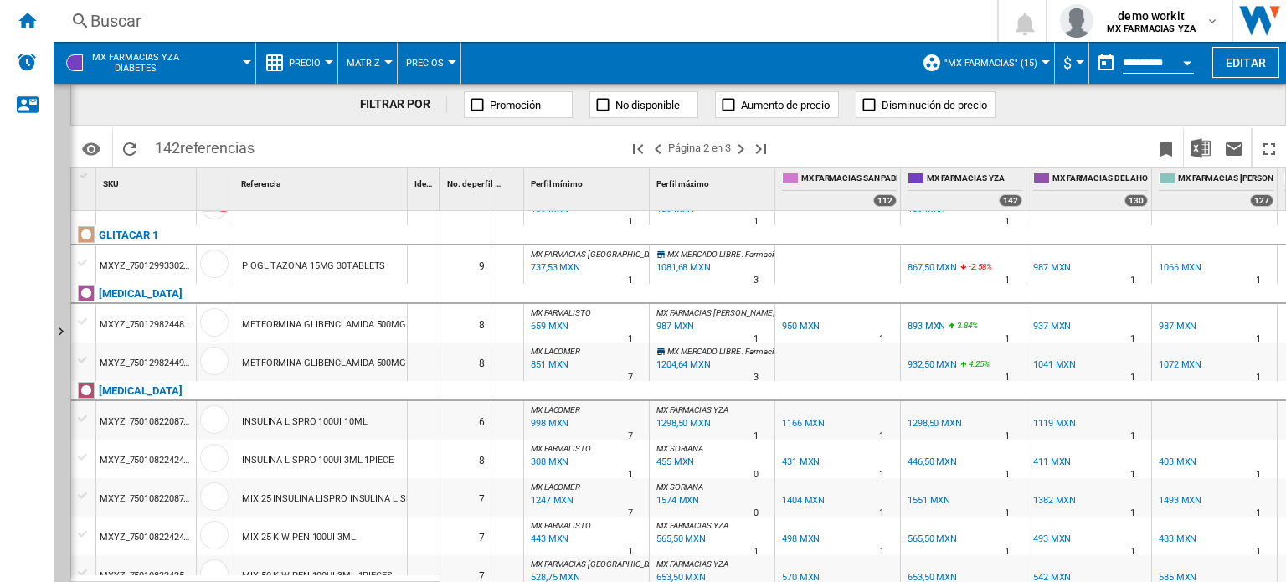
drag, startPoint x: 522, startPoint y: 200, endPoint x: 490, endPoint y: 203, distance: 32.7
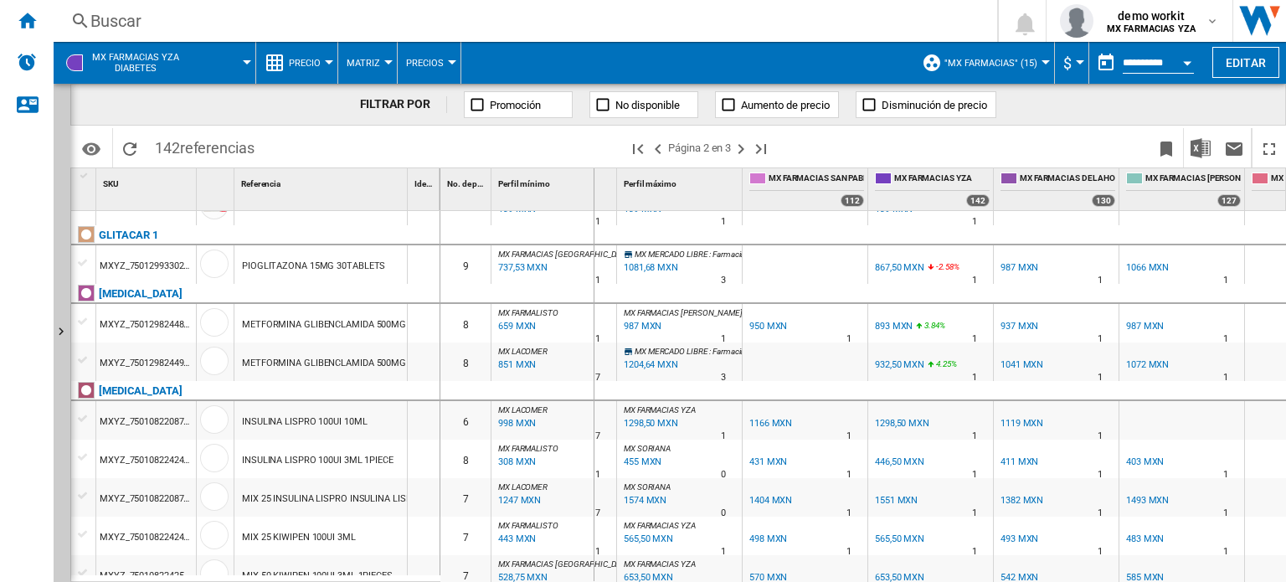
drag, startPoint x: 617, startPoint y: 185, endPoint x: 593, endPoint y: 187, distance: 24.3
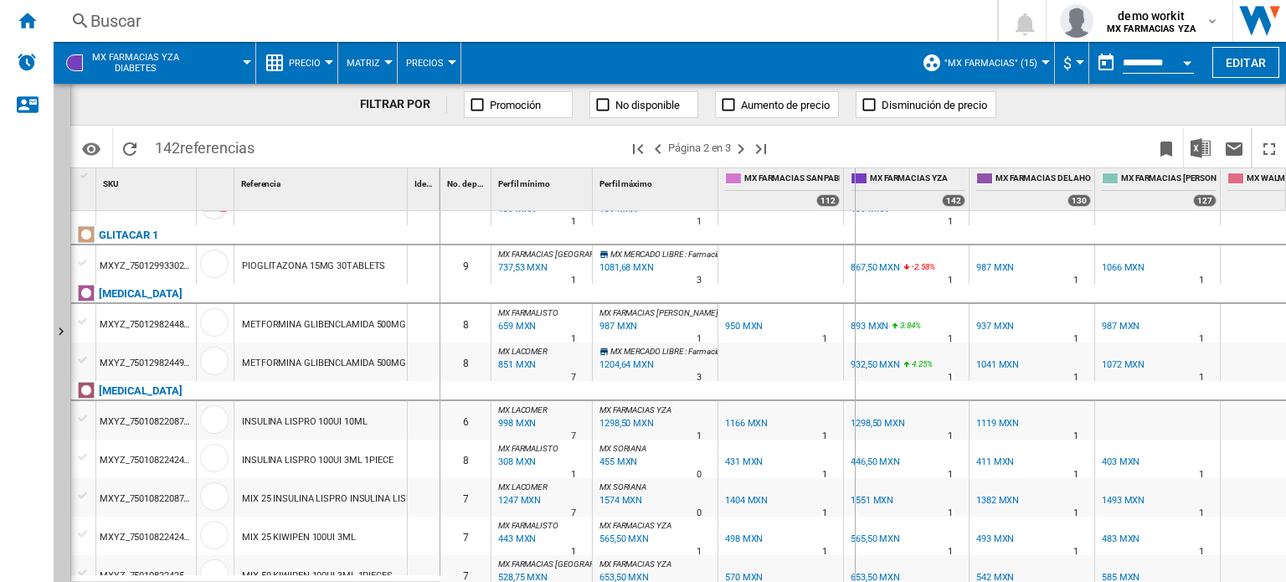
drag, startPoint x: 841, startPoint y: 175, endPoint x: 855, endPoint y: 177, distance: 14.3
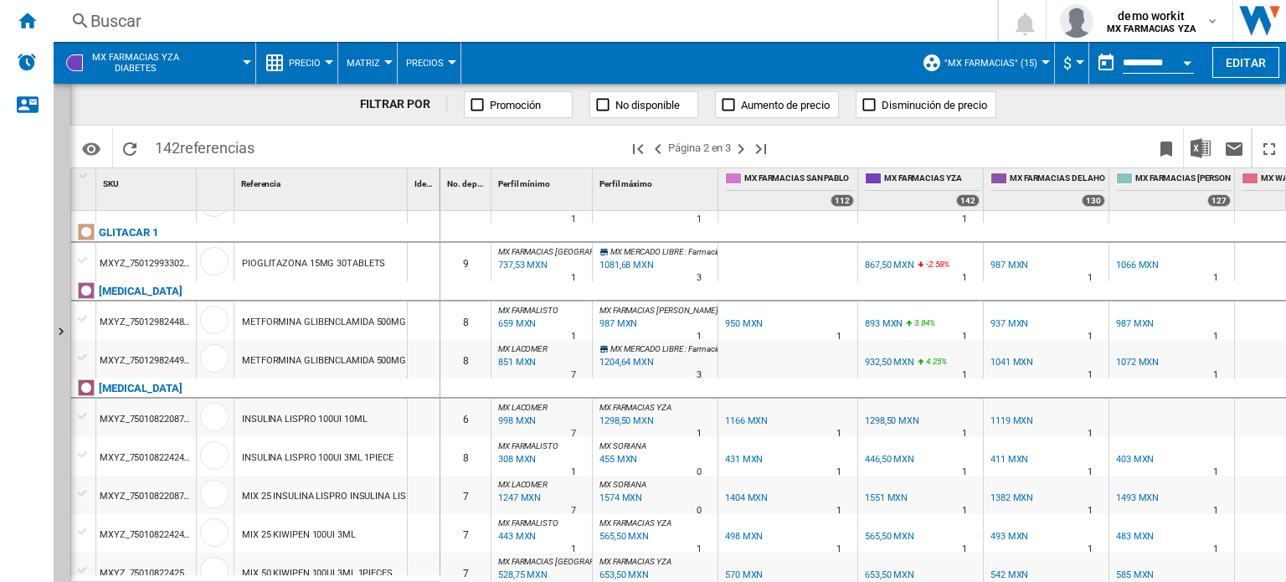
scroll to position [556, 0]
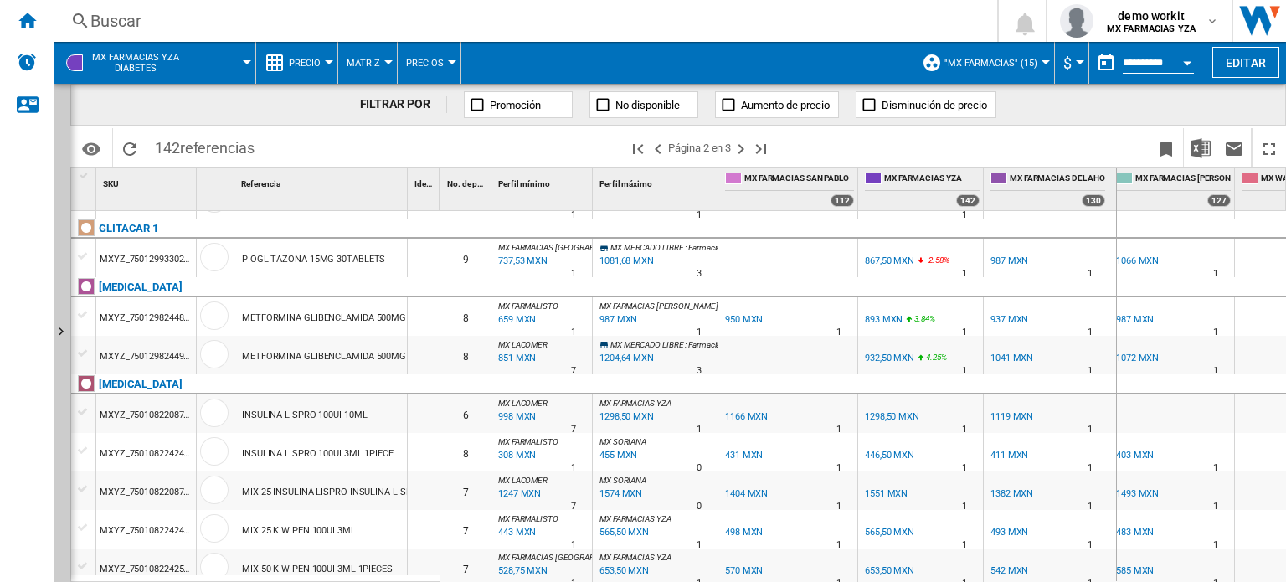
drag, startPoint x: 1105, startPoint y: 177, endPoint x: 1115, endPoint y: 179, distance: 10.2
drag, startPoint x: 1245, startPoint y: 184, endPoint x: 1256, endPoint y: 186, distance: 11.0
drag, startPoint x: 1256, startPoint y: 186, endPoint x: 1273, endPoint y: 186, distance: 16.7
drag, startPoint x: 1115, startPoint y: 181, endPoint x: 1127, endPoint y: 182, distance: 11.8
